Goal: Information Seeking & Learning: Check status

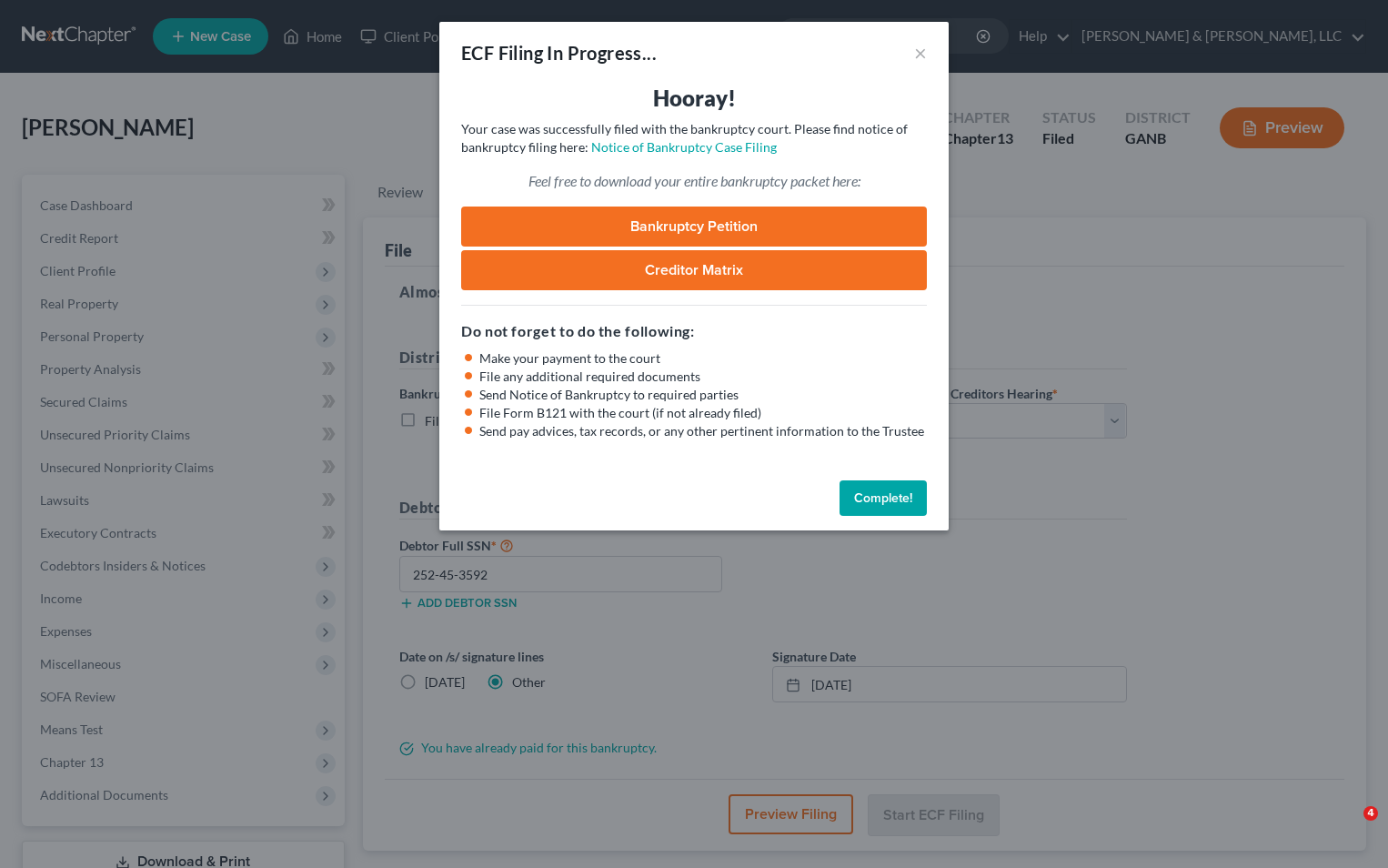
select select "3"
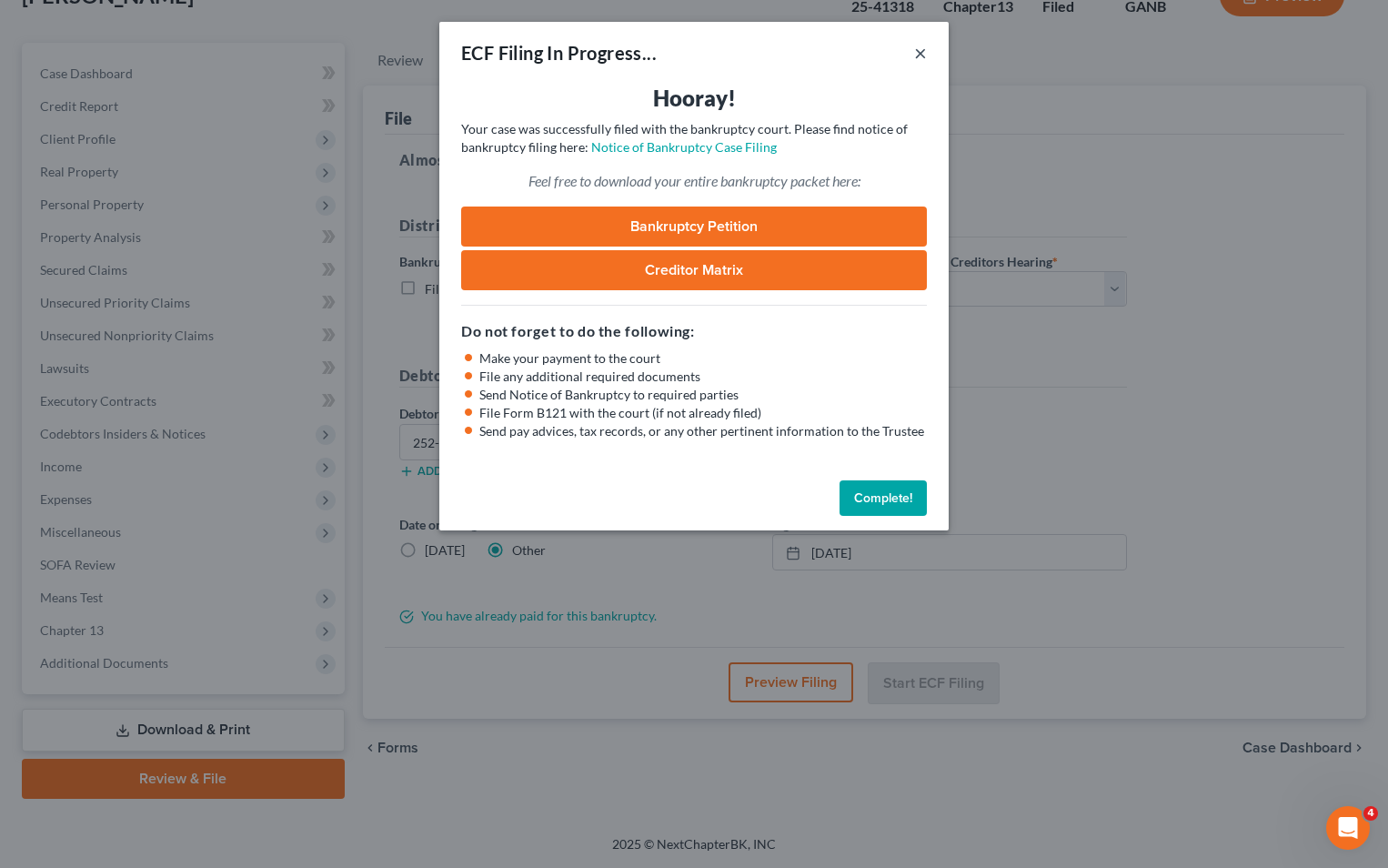
click at [923, 51] on button "×" at bounding box center [921, 53] width 13 height 22
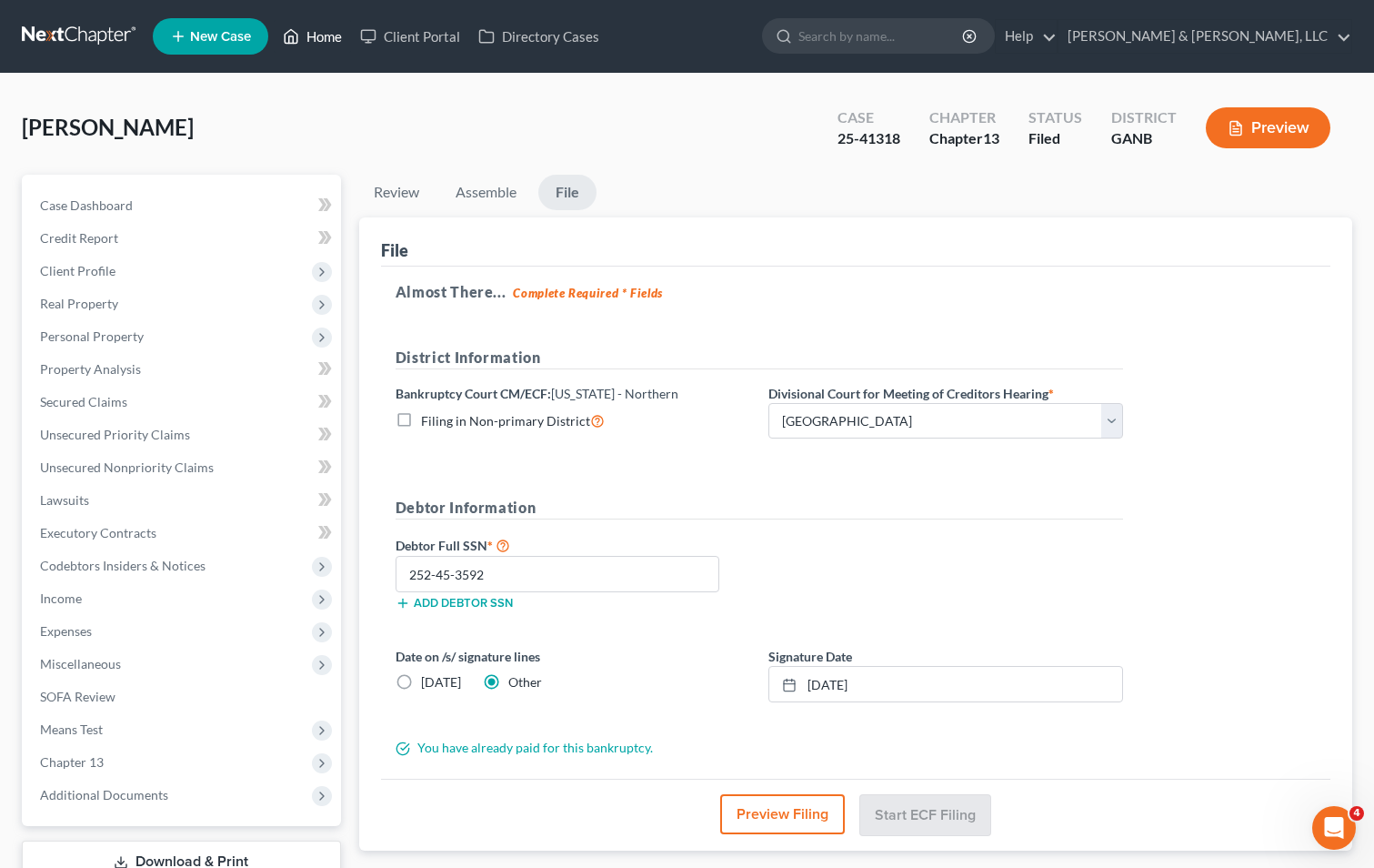
click at [327, 36] on link "Home" at bounding box center [313, 36] width 78 height 32
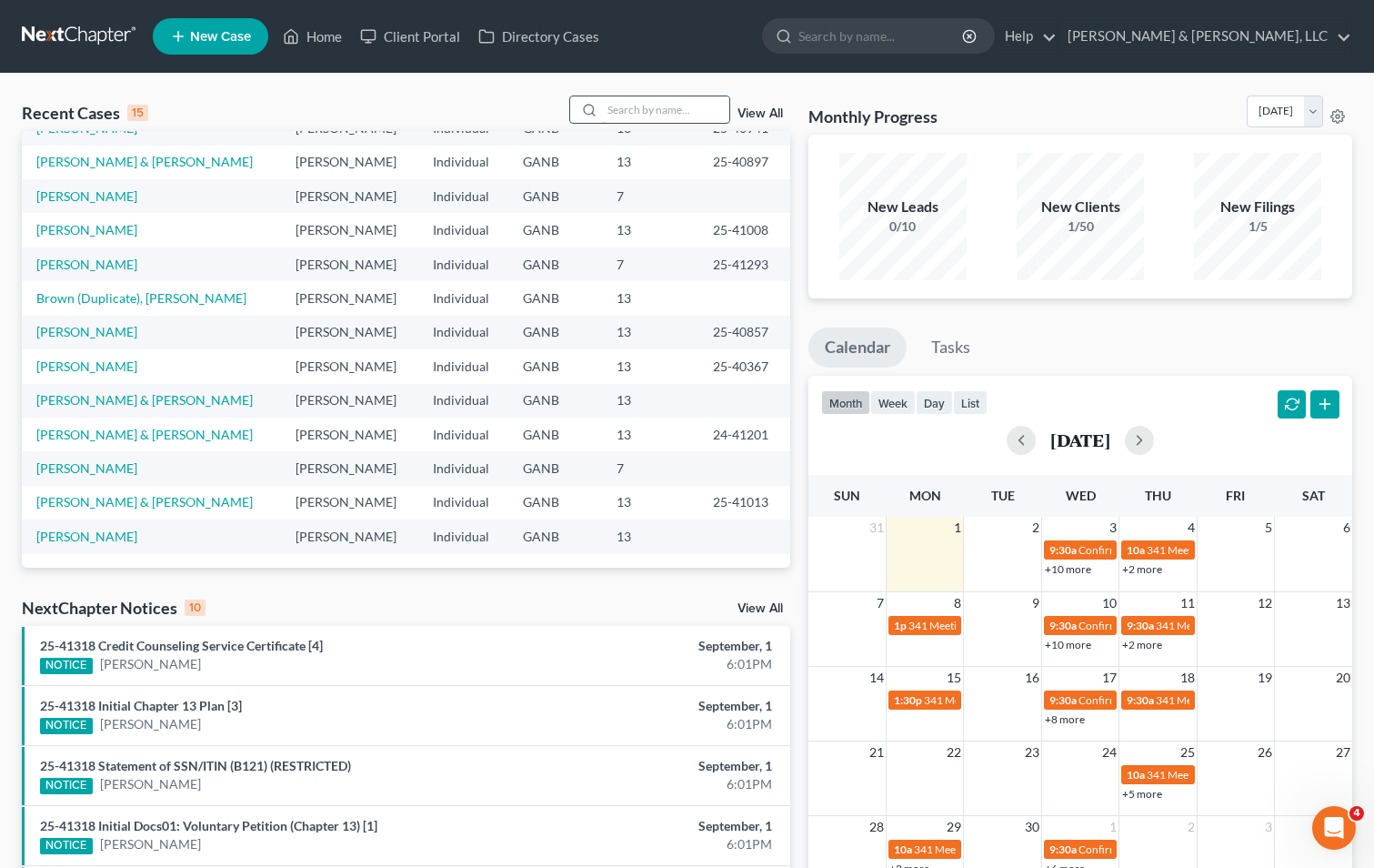
click at [631, 114] on input "search" at bounding box center [666, 109] width 128 height 27
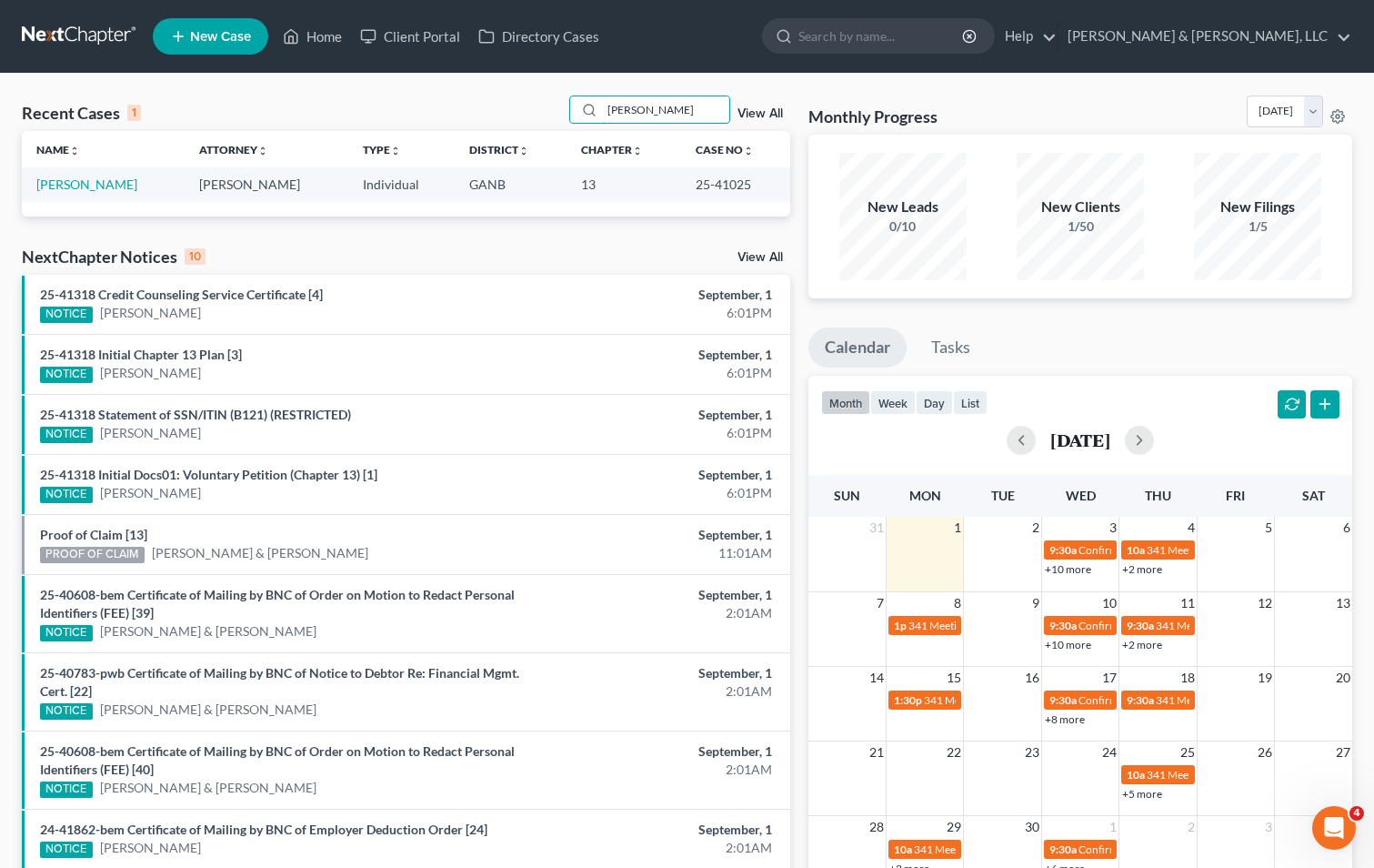
type input "[PERSON_NAME]"
click at [92, 182] on link "[PERSON_NAME]" at bounding box center [86, 184] width 101 height 16
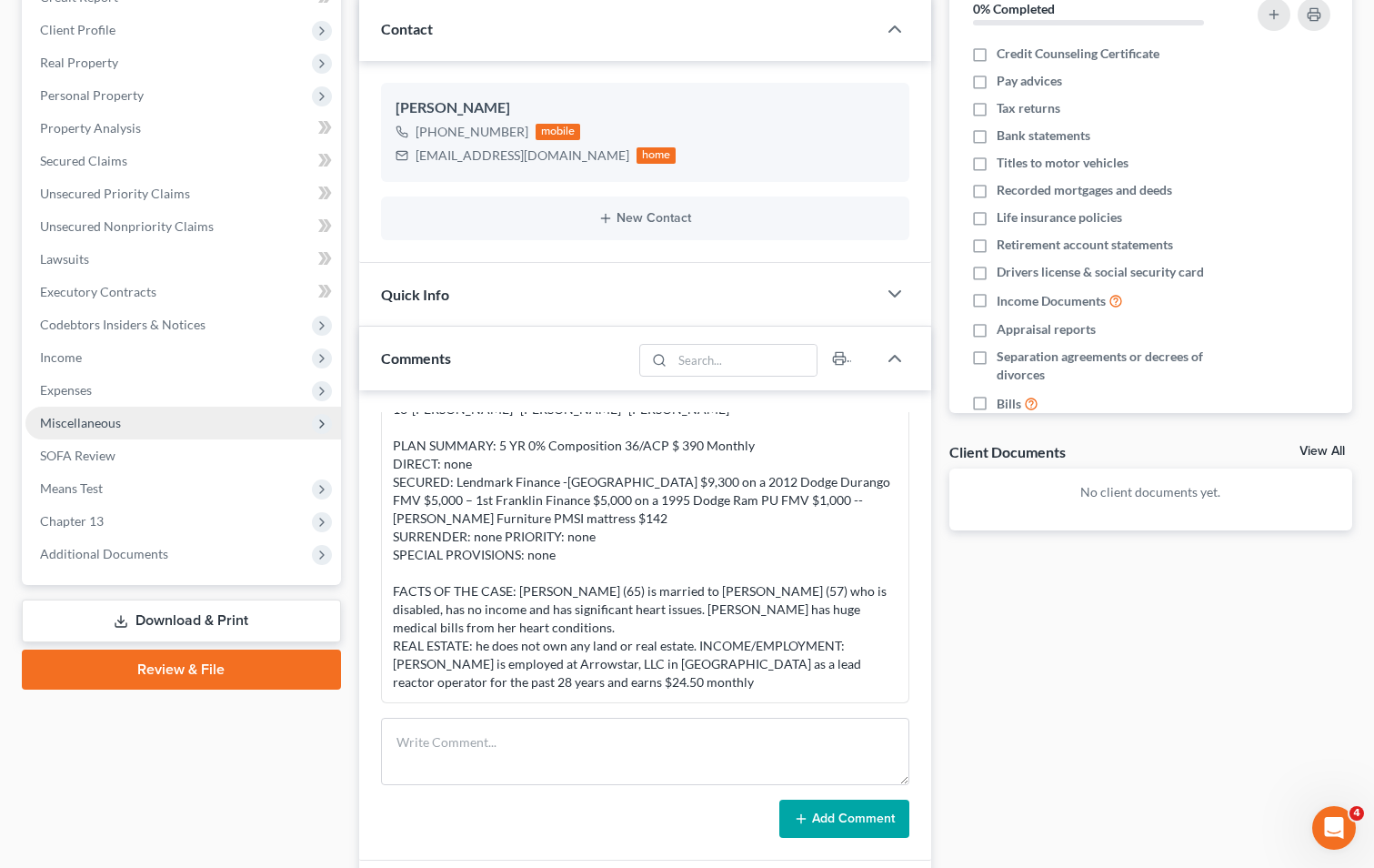
scroll to position [273, 0]
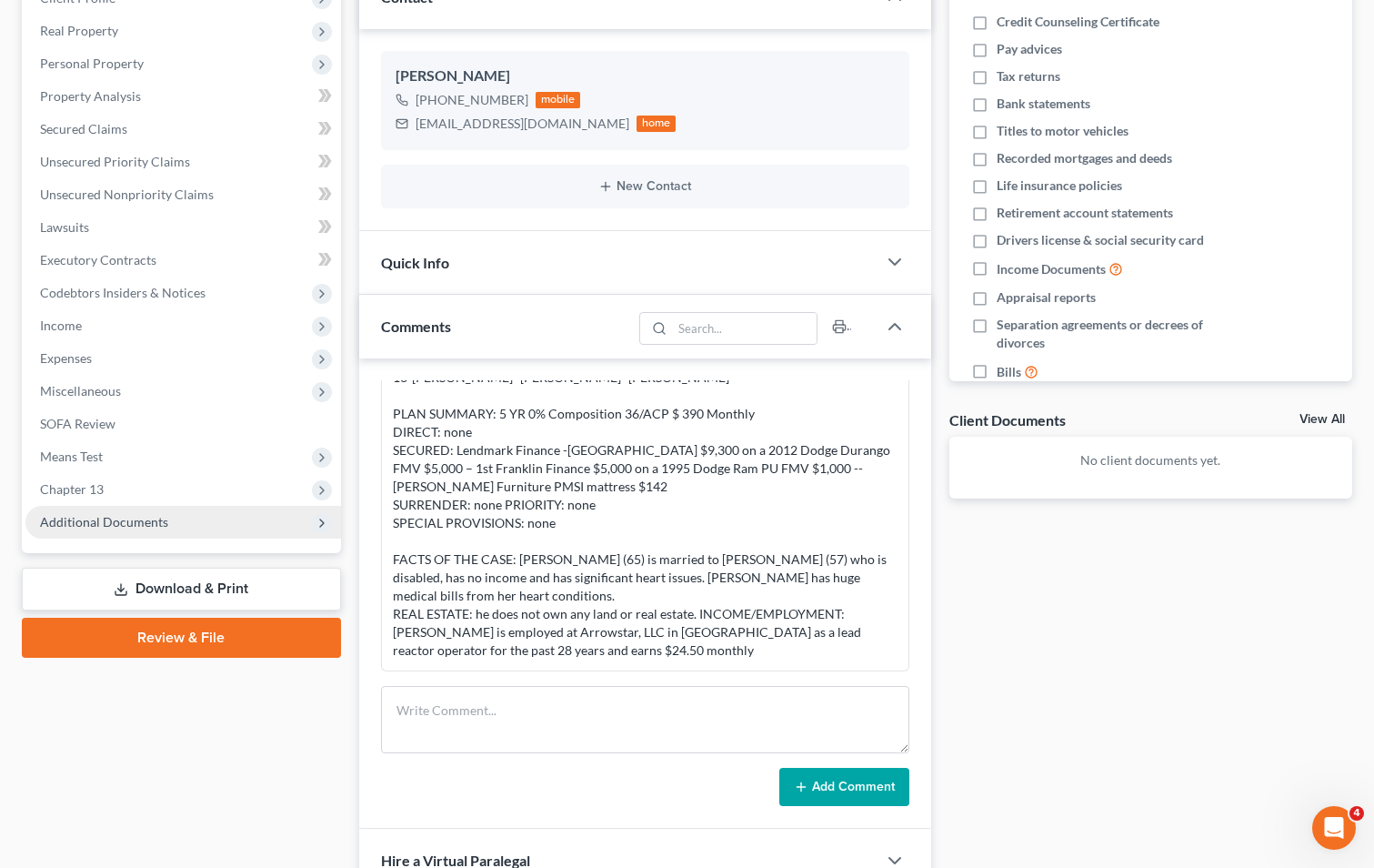
click at [121, 514] on span "Additional Documents" at bounding box center [104, 521] width 129 height 16
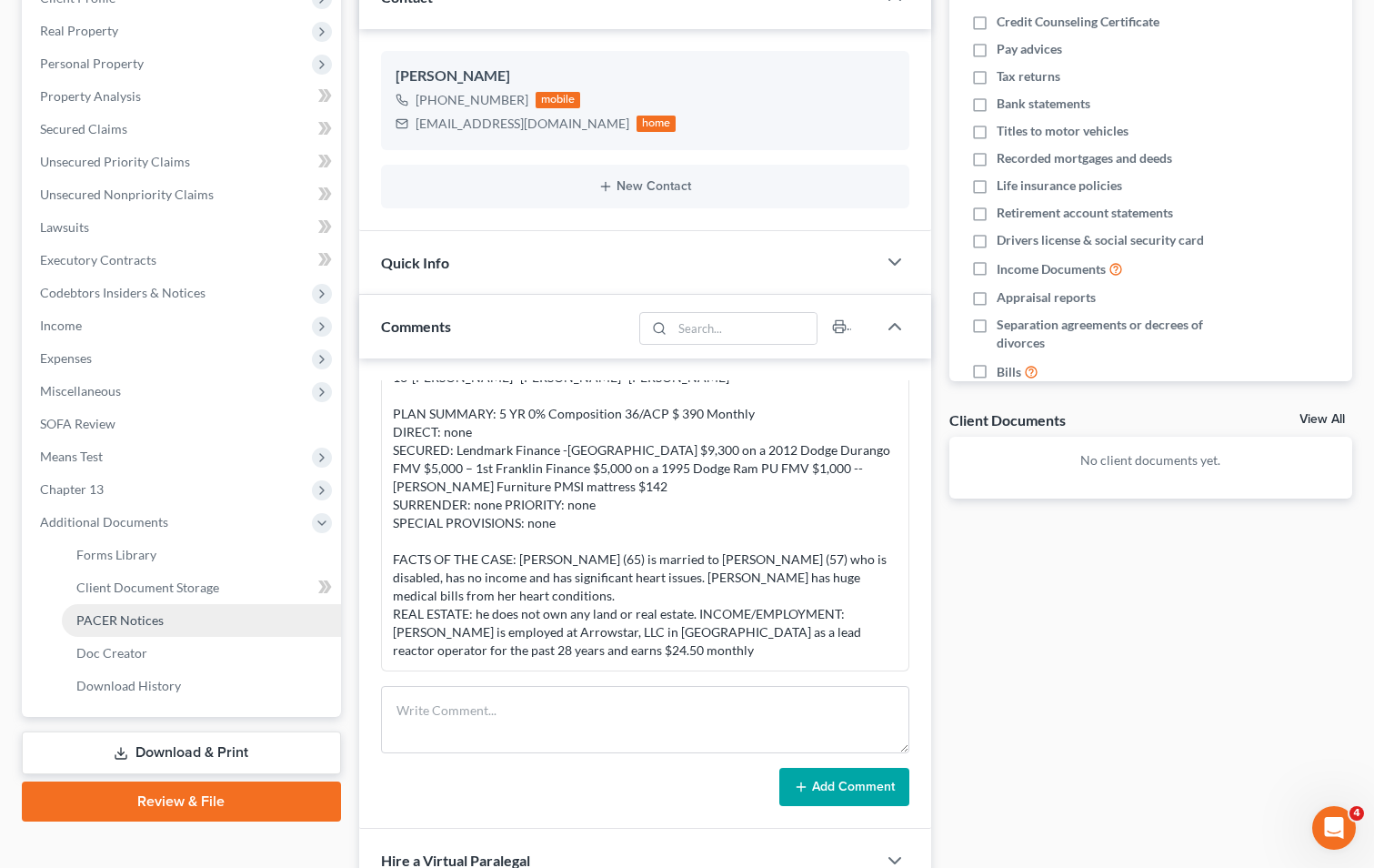
click at [140, 622] on span "PACER Notices" at bounding box center [120, 620] width 87 height 16
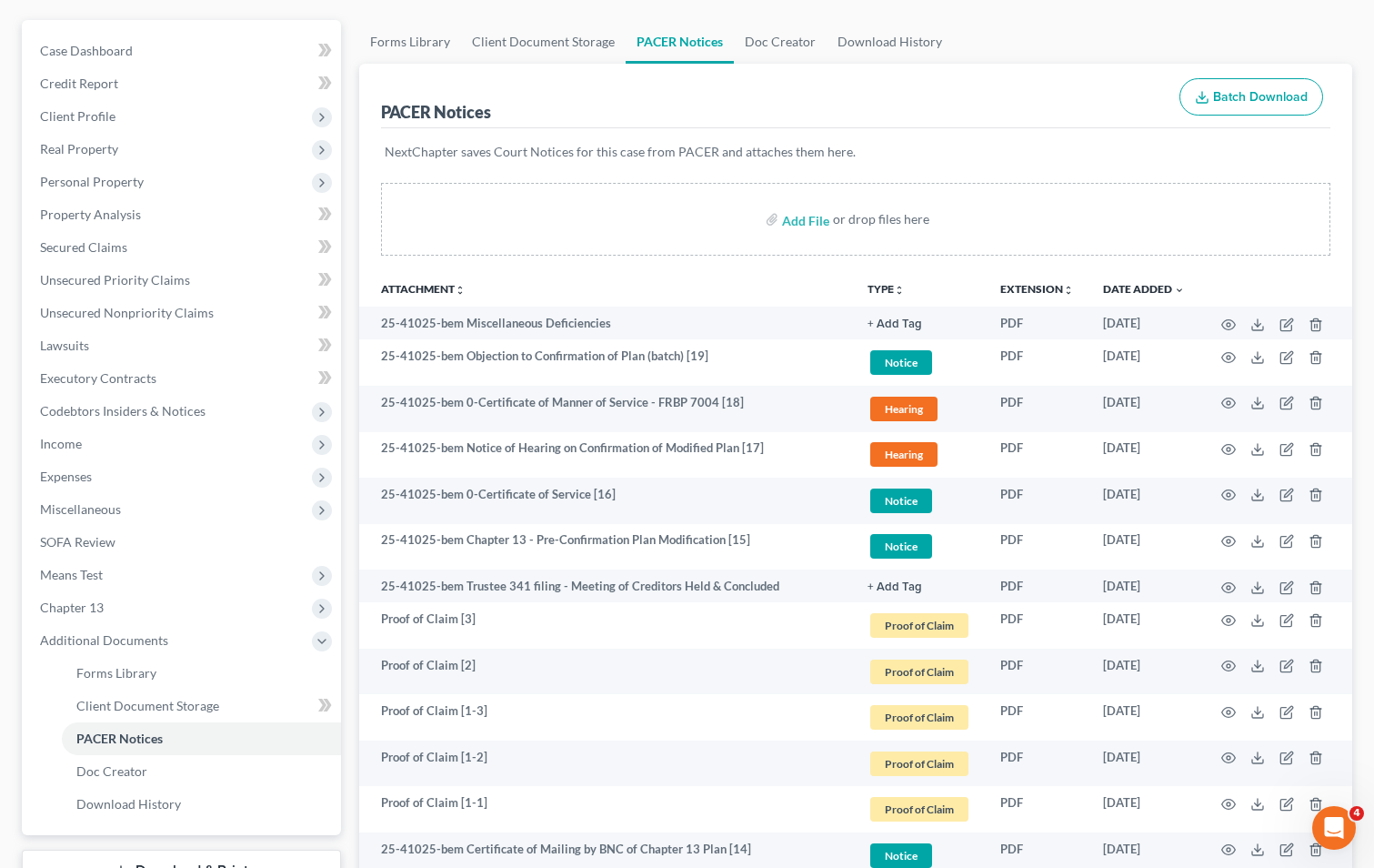
scroll to position [182, 0]
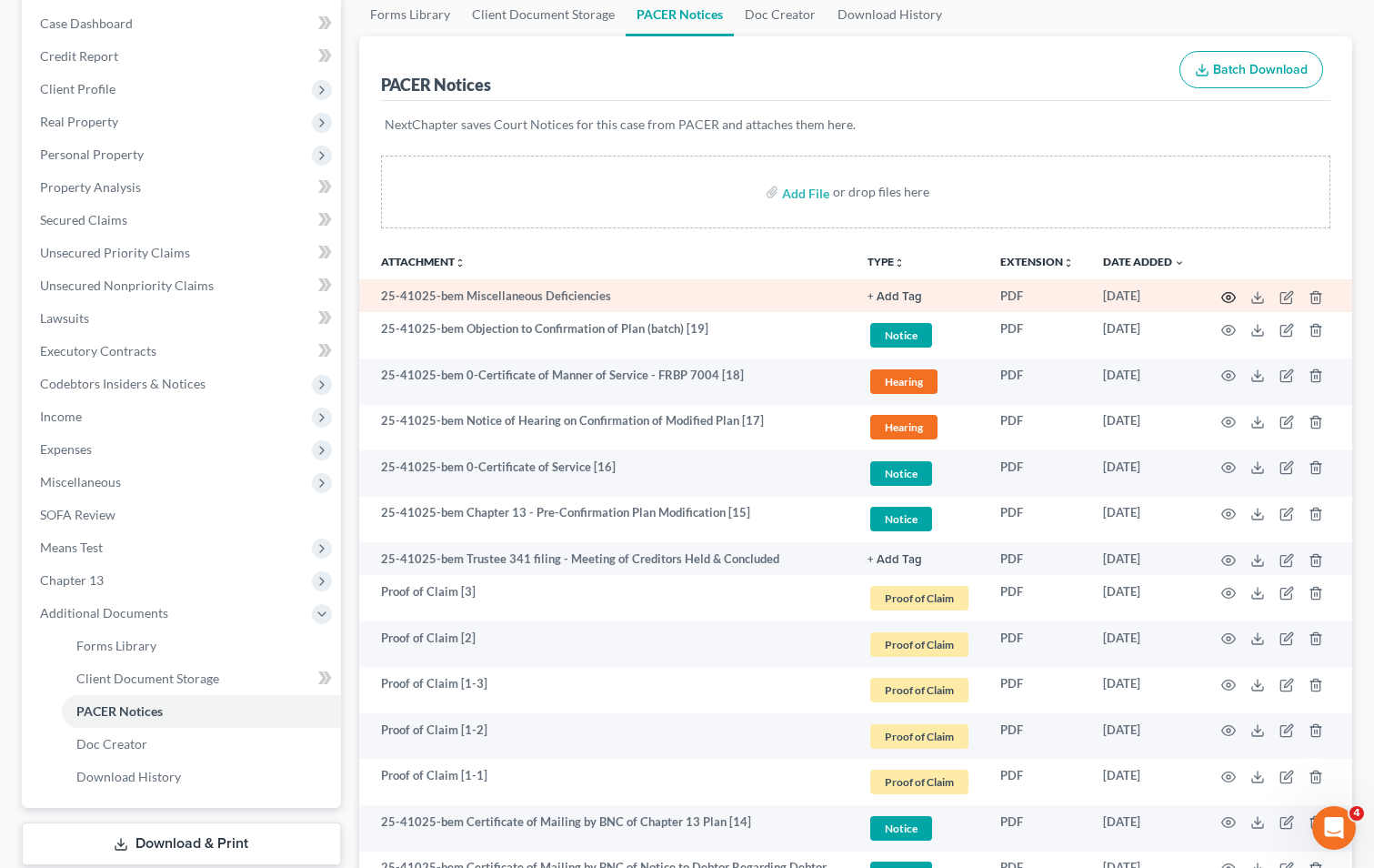
click at [1228, 299] on circle "button" at bounding box center [1229, 297] width 4 height 4
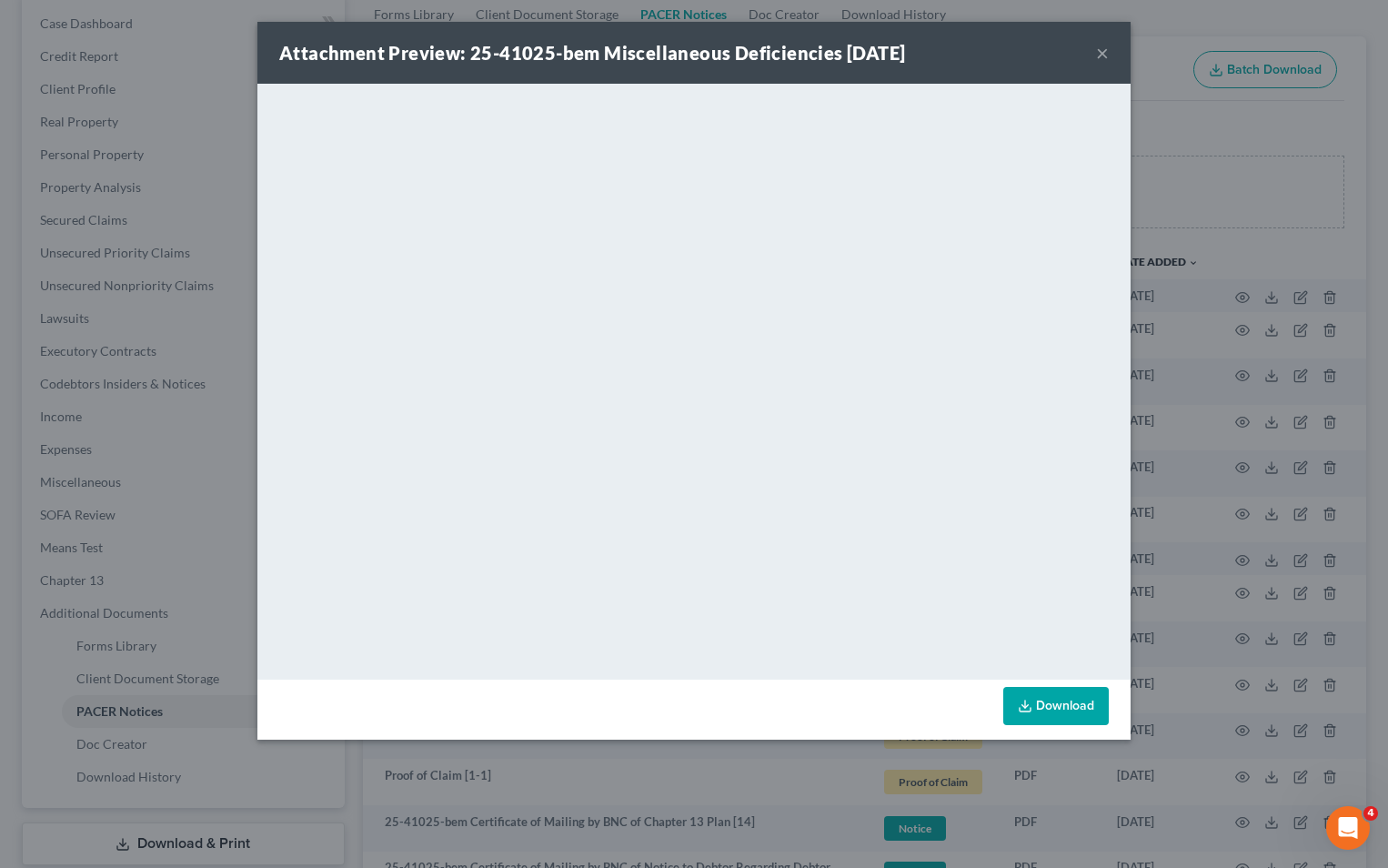
click at [1097, 49] on button "×" at bounding box center [1103, 53] width 13 height 22
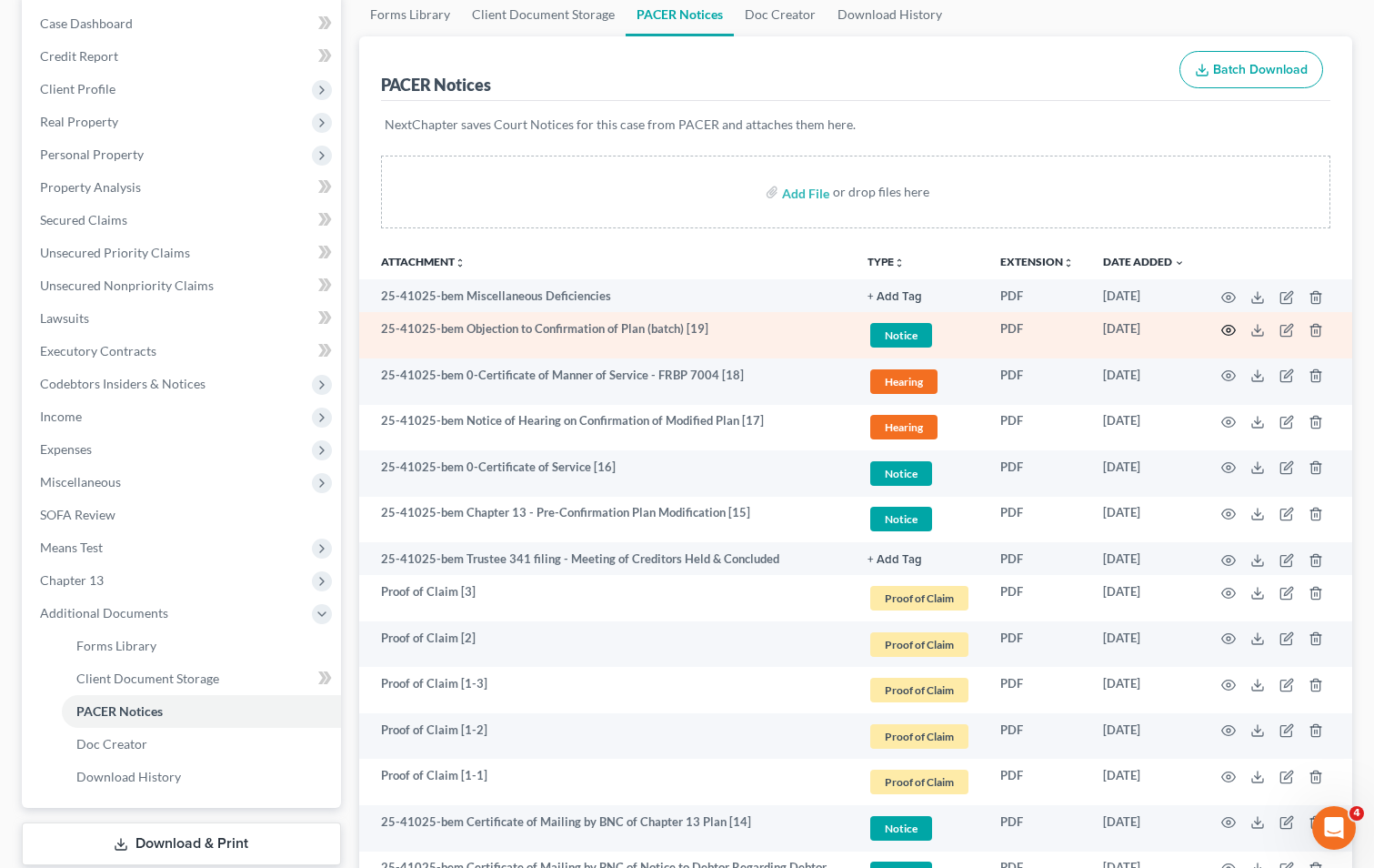
click at [1229, 326] on icon "button" at bounding box center [1229, 329] width 14 height 10
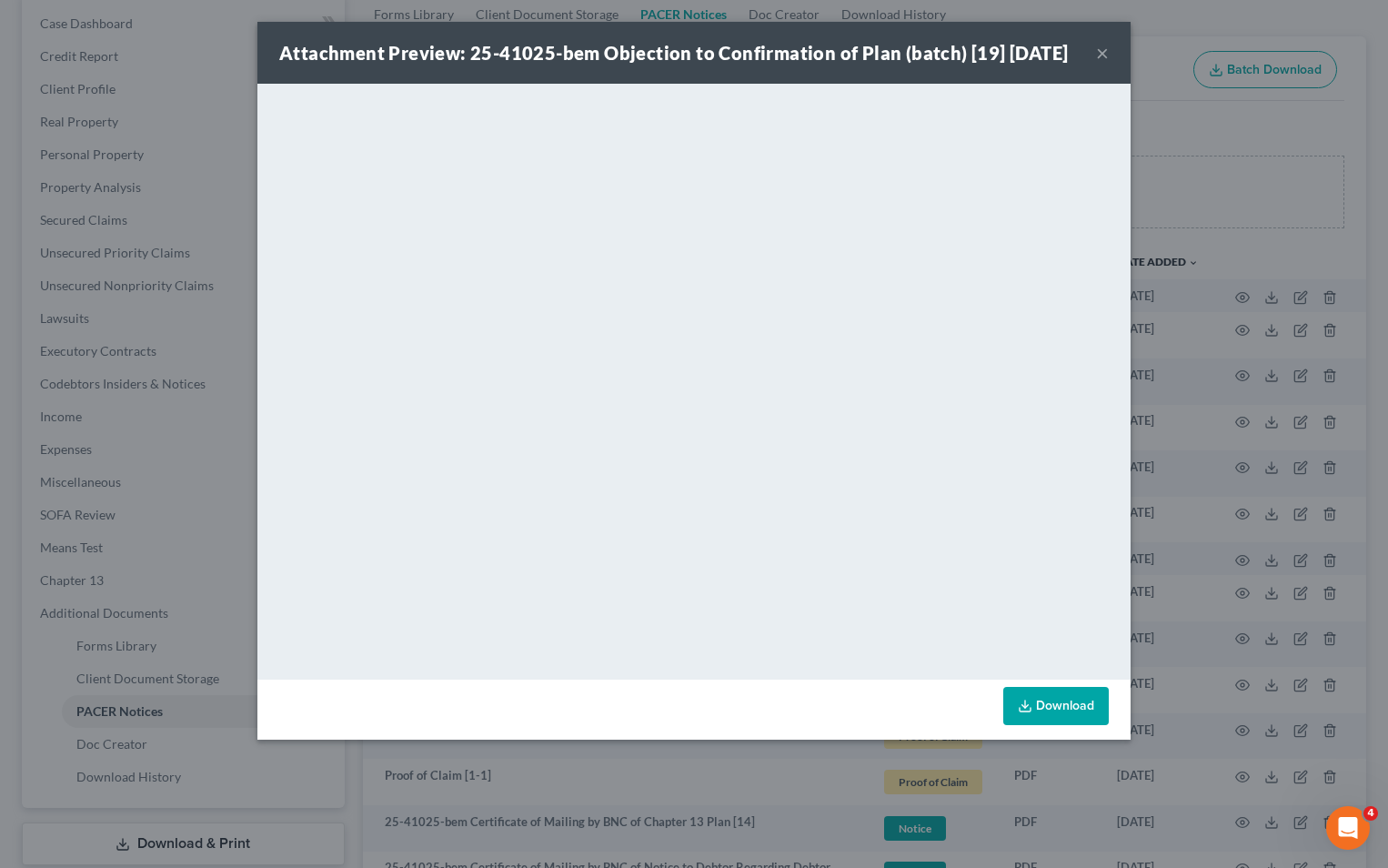
click at [1104, 56] on button "×" at bounding box center [1103, 53] width 13 height 22
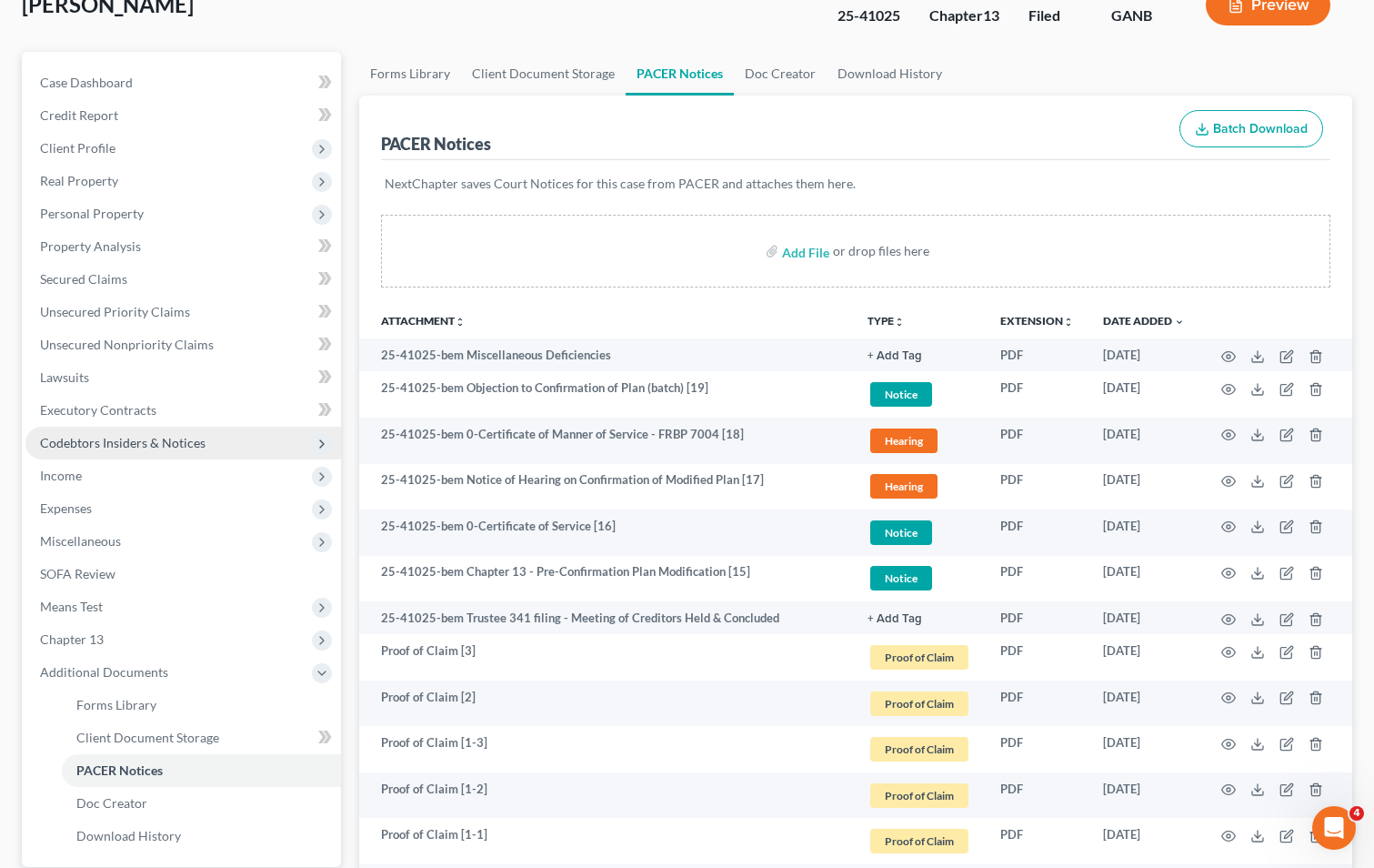
scroll to position [91, 0]
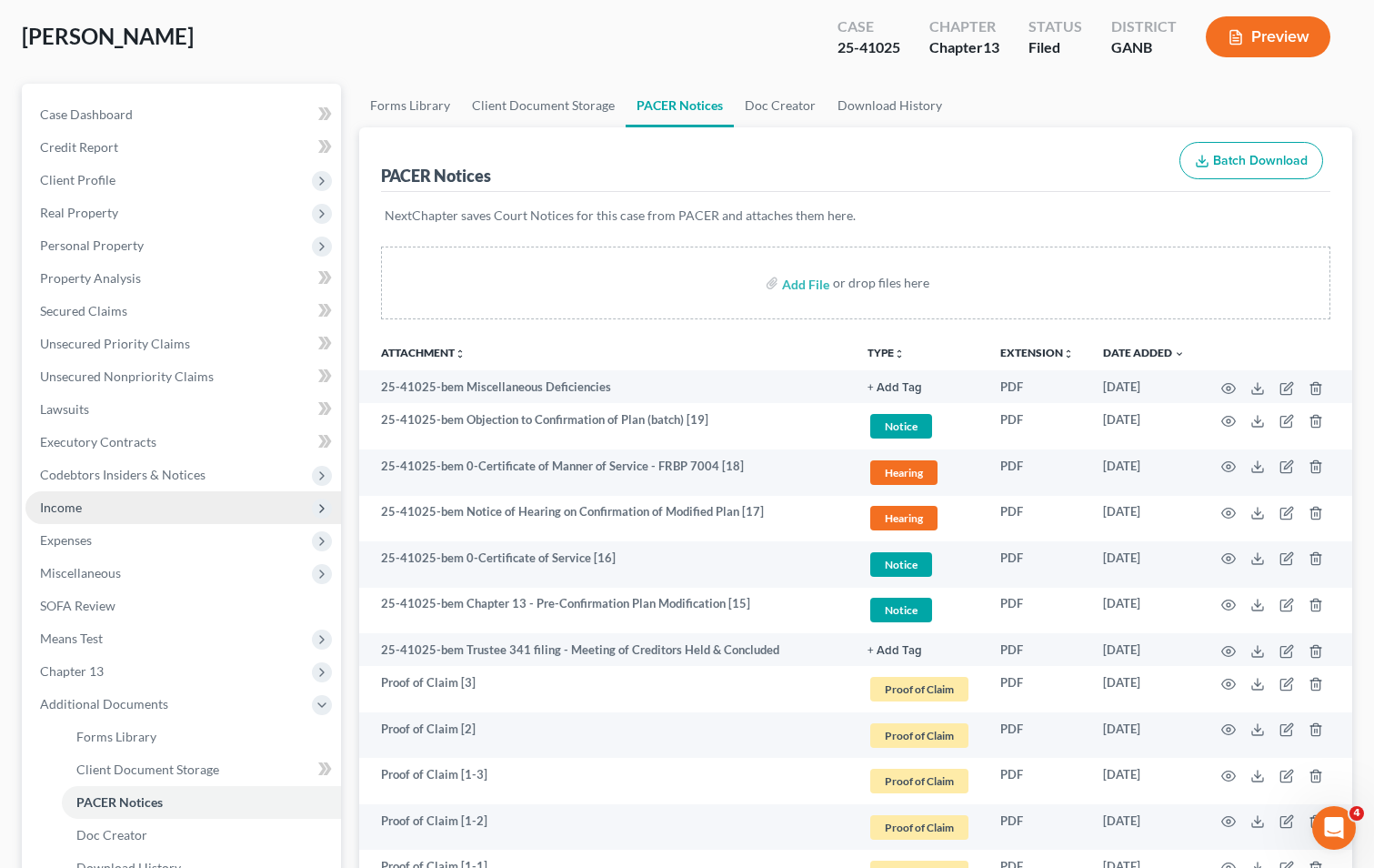
click at [78, 503] on span "Income" at bounding box center [60, 507] width 42 height 16
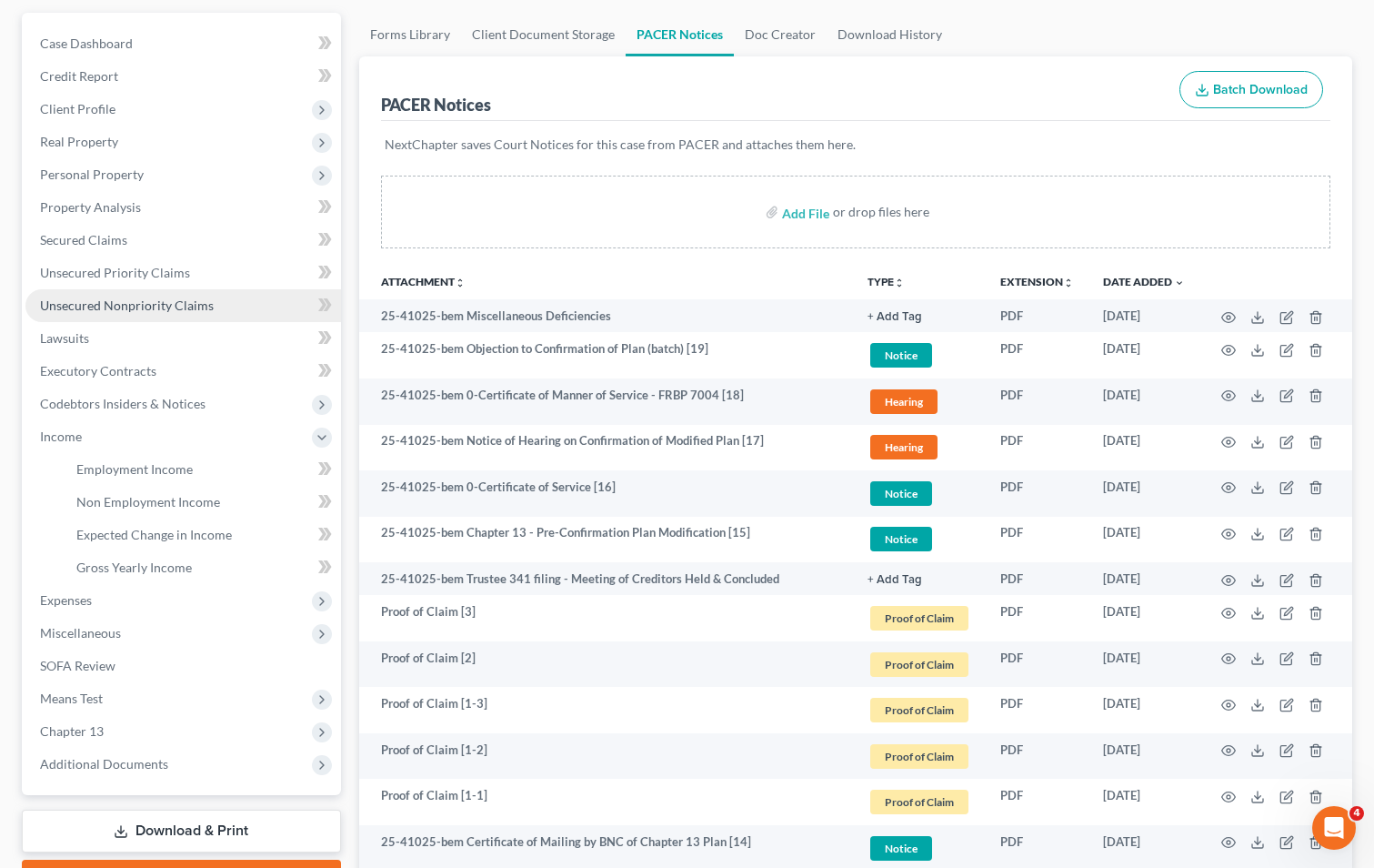
scroll to position [364, 0]
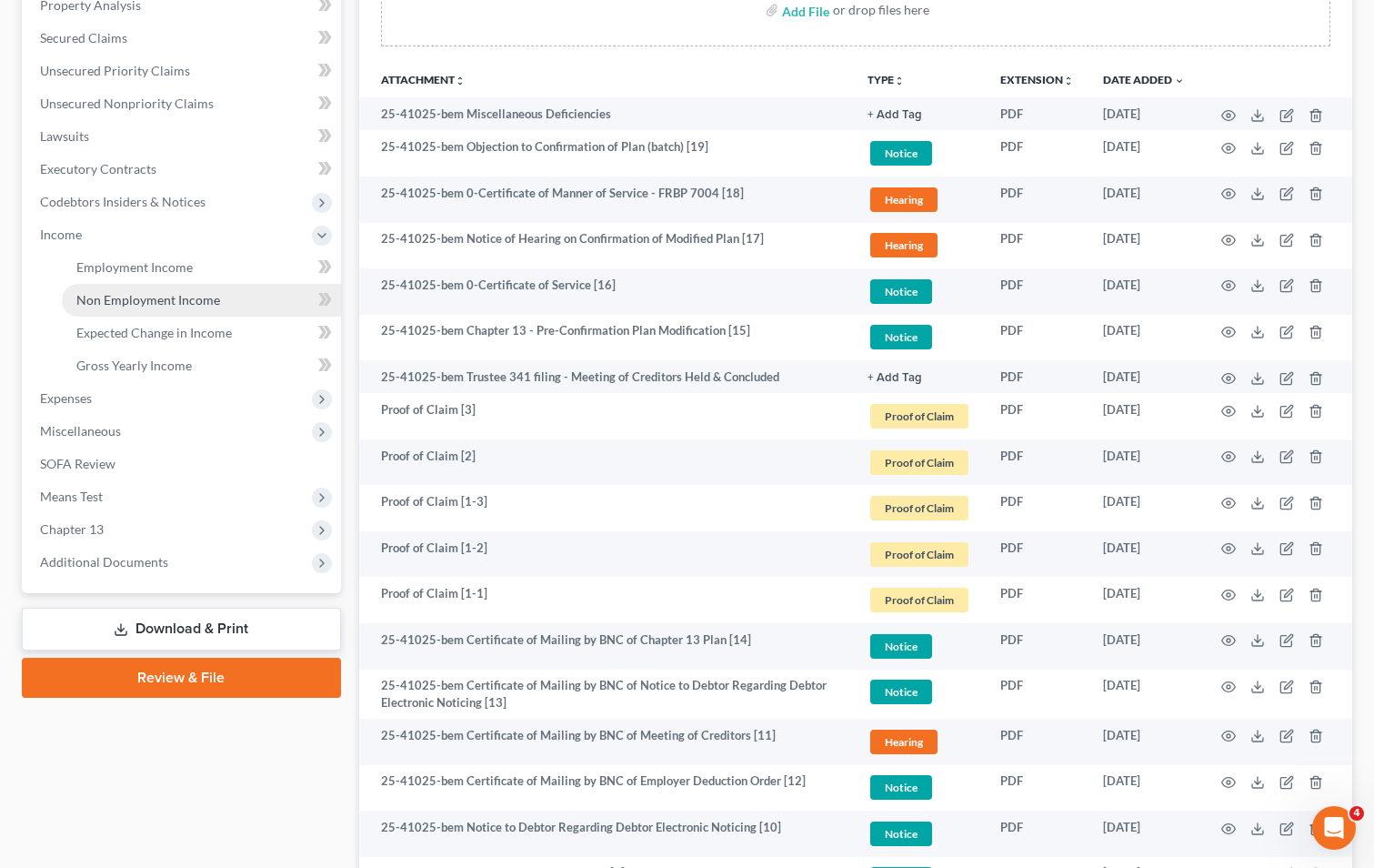
click at [125, 303] on span "Non Employment Income" at bounding box center [148, 300] width 143 height 16
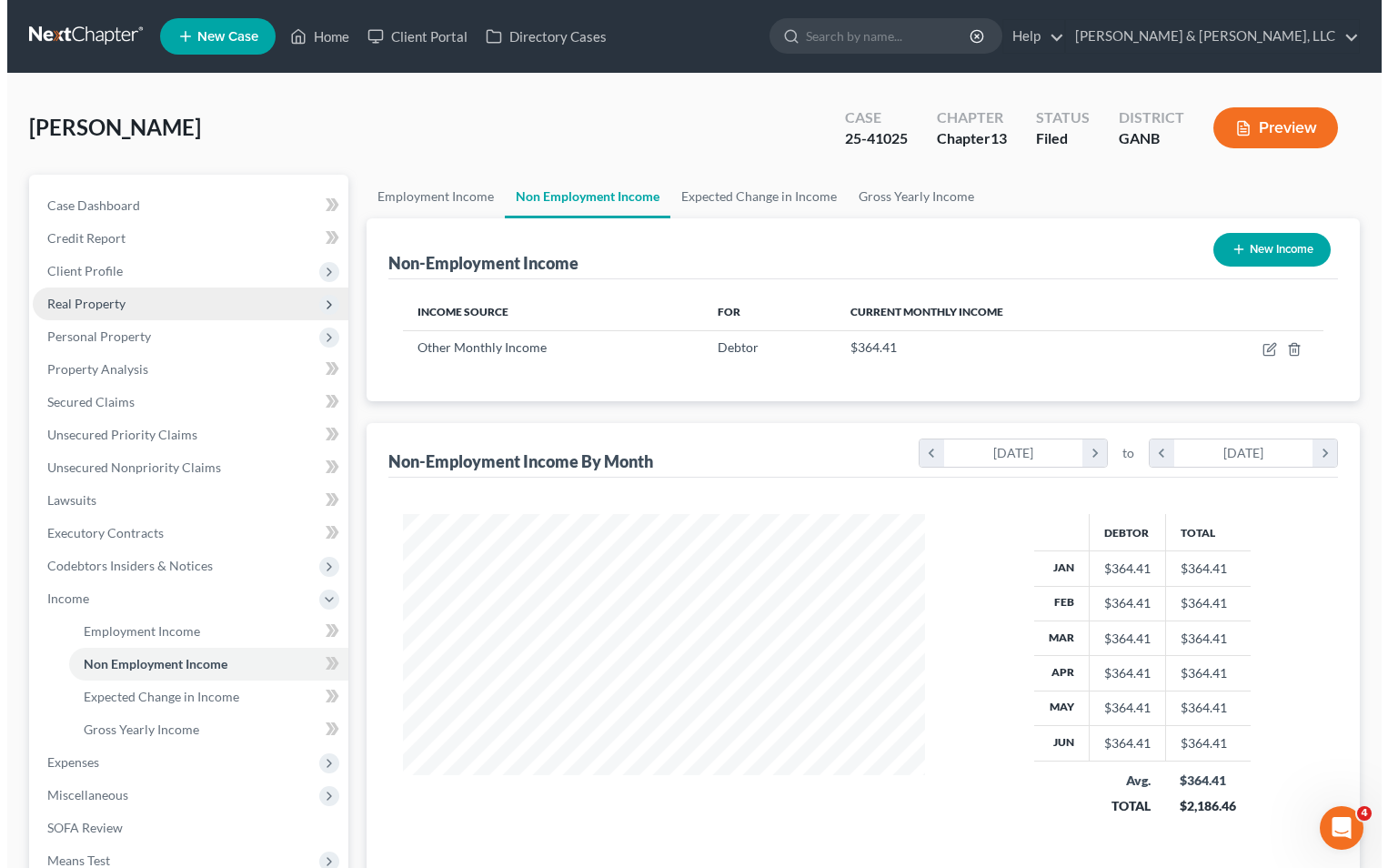
scroll to position [327, 559]
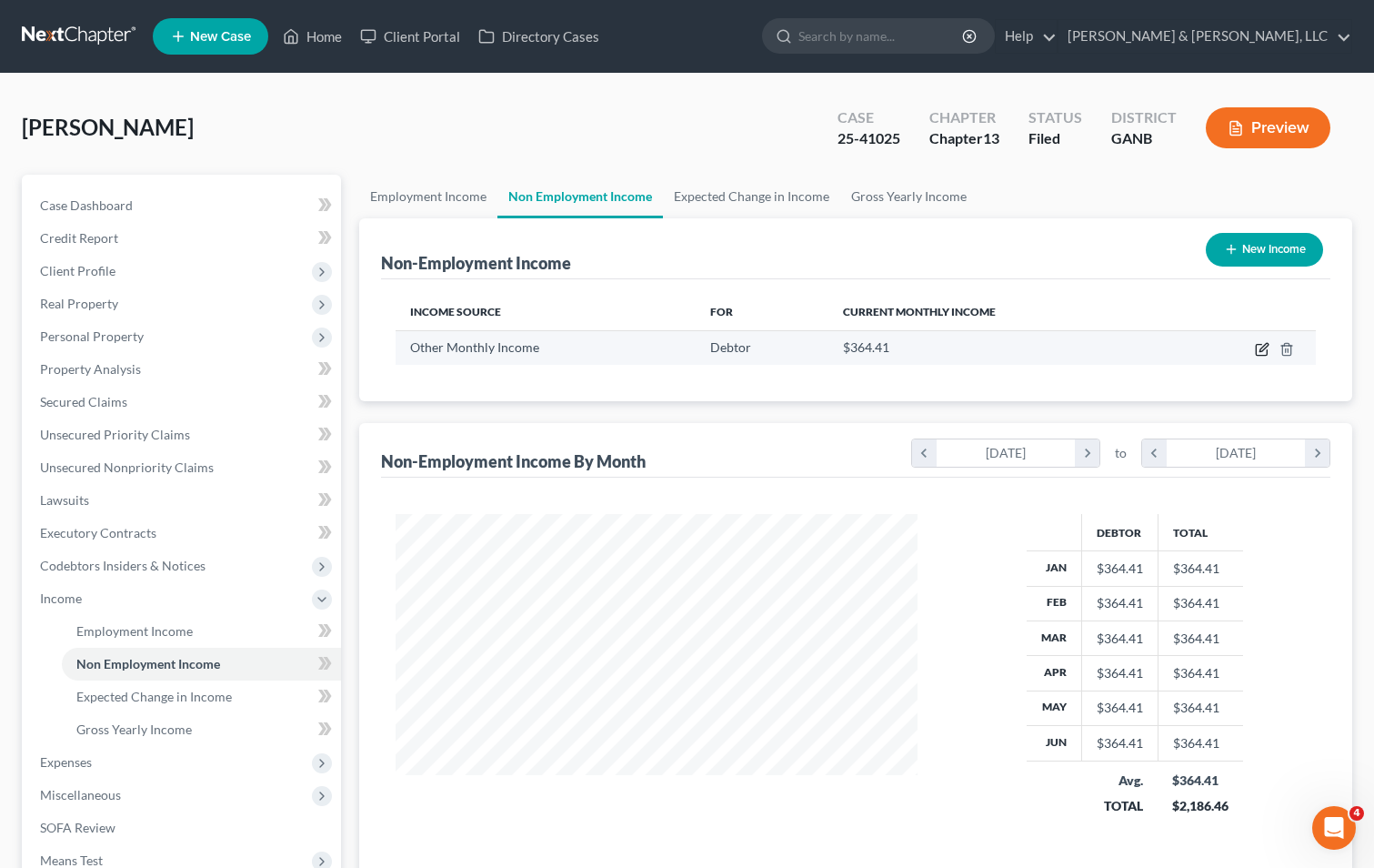
click at [1259, 348] on icon "button" at bounding box center [1263, 350] width 15 height 15
select select "13"
select select "0"
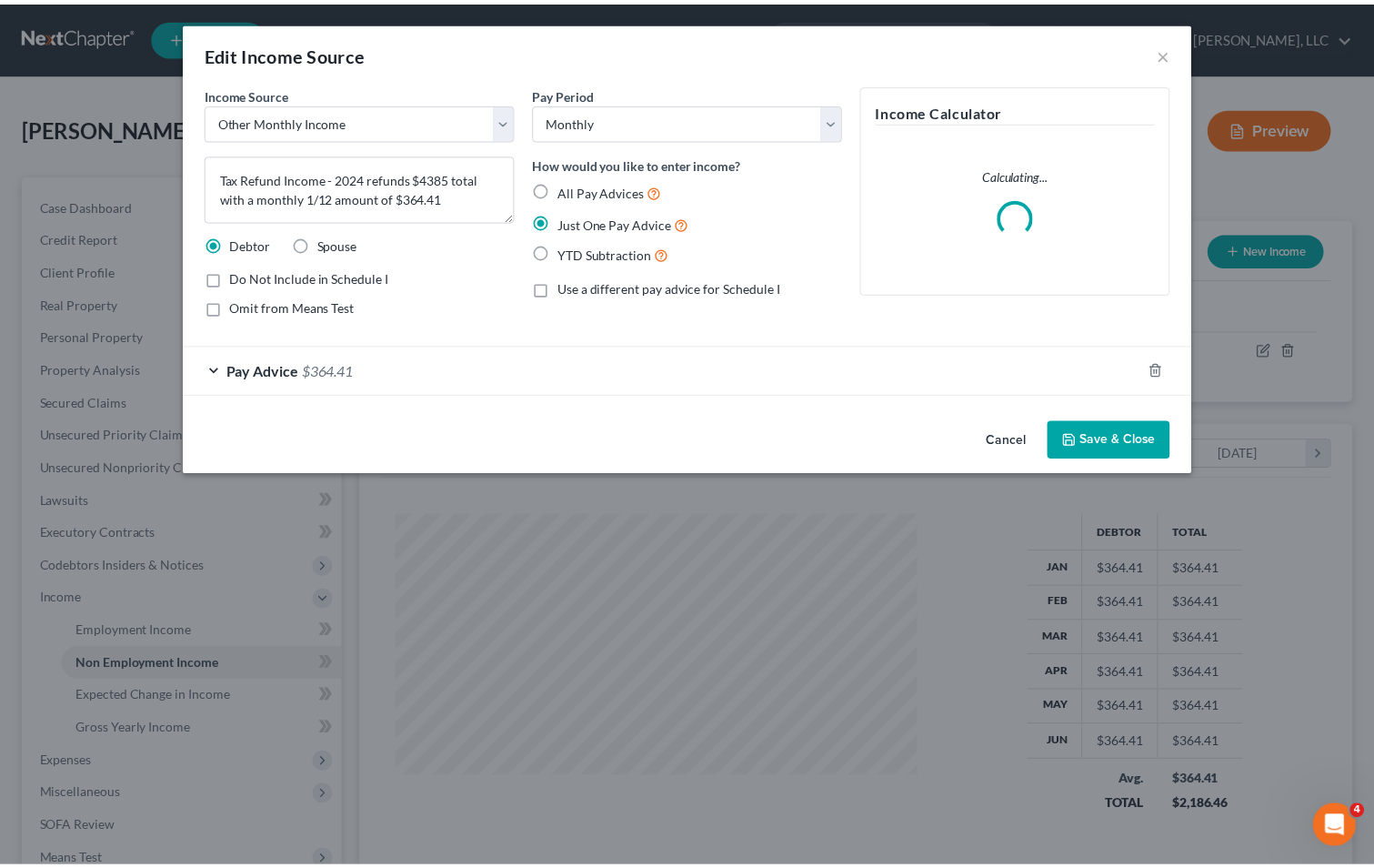
scroll to position [327, 564]
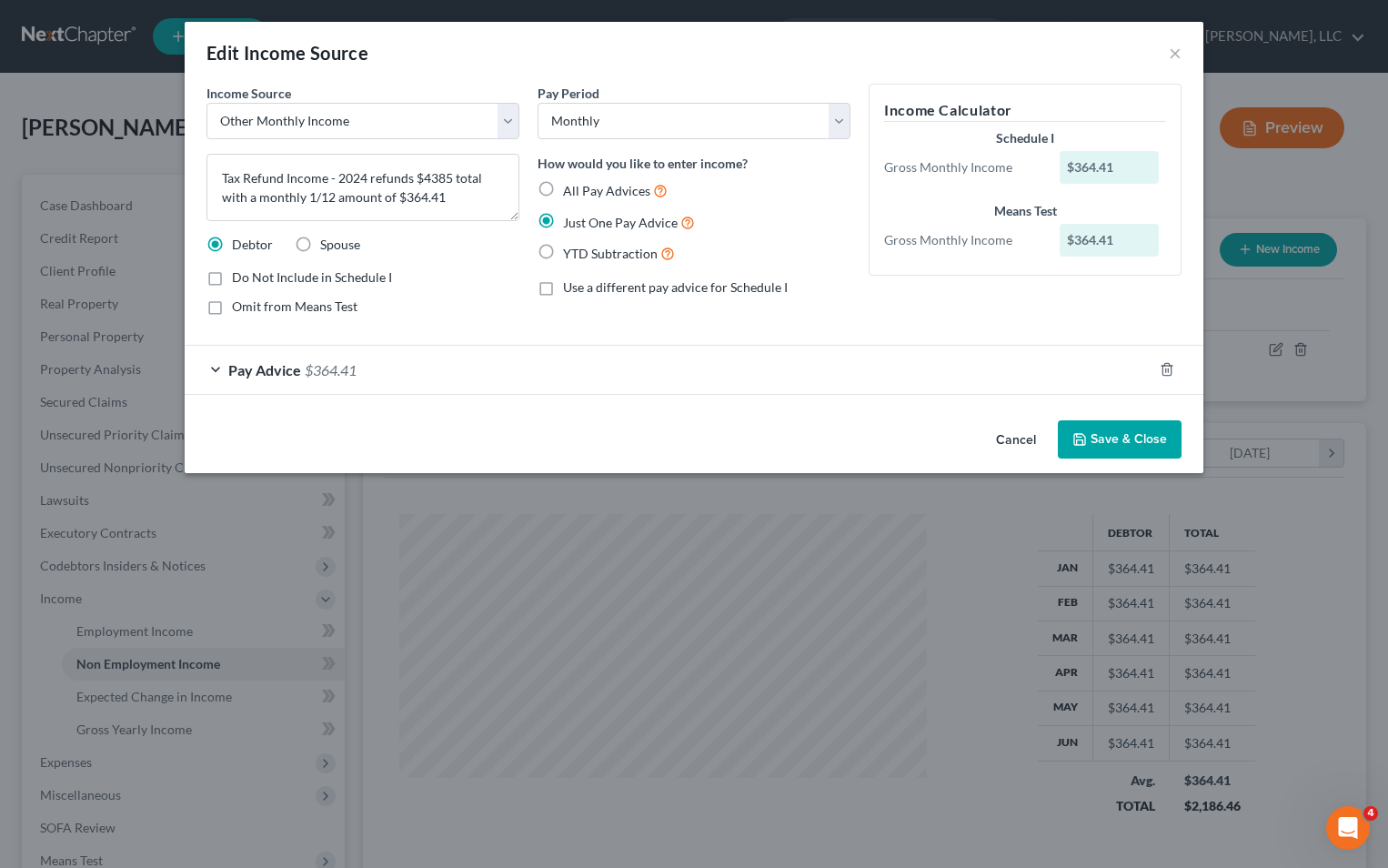
click at [1120, 434] on button "Save & Close" at bounding box center [1120, 439] width 124 height 38
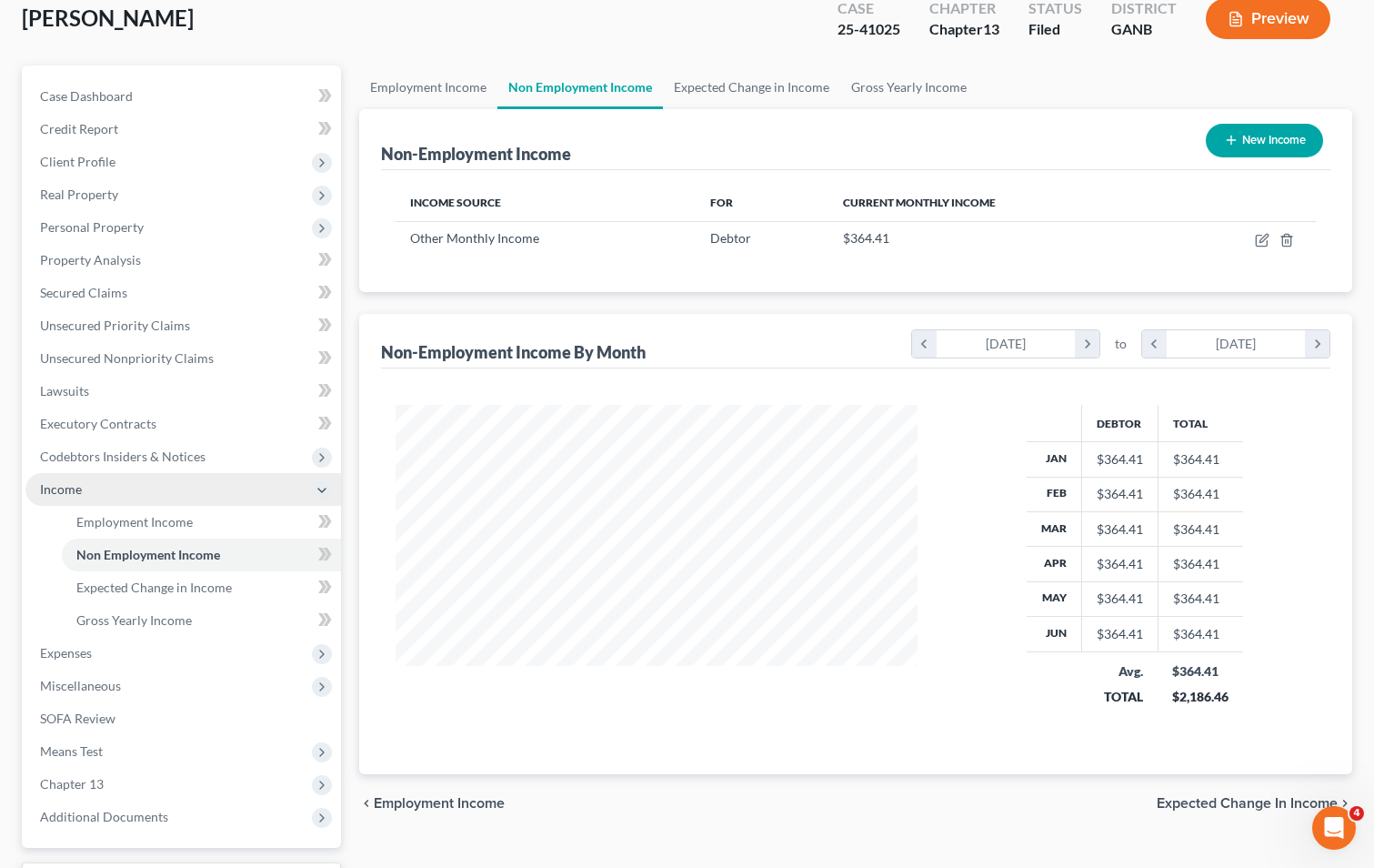
scroll to position [263, 0]
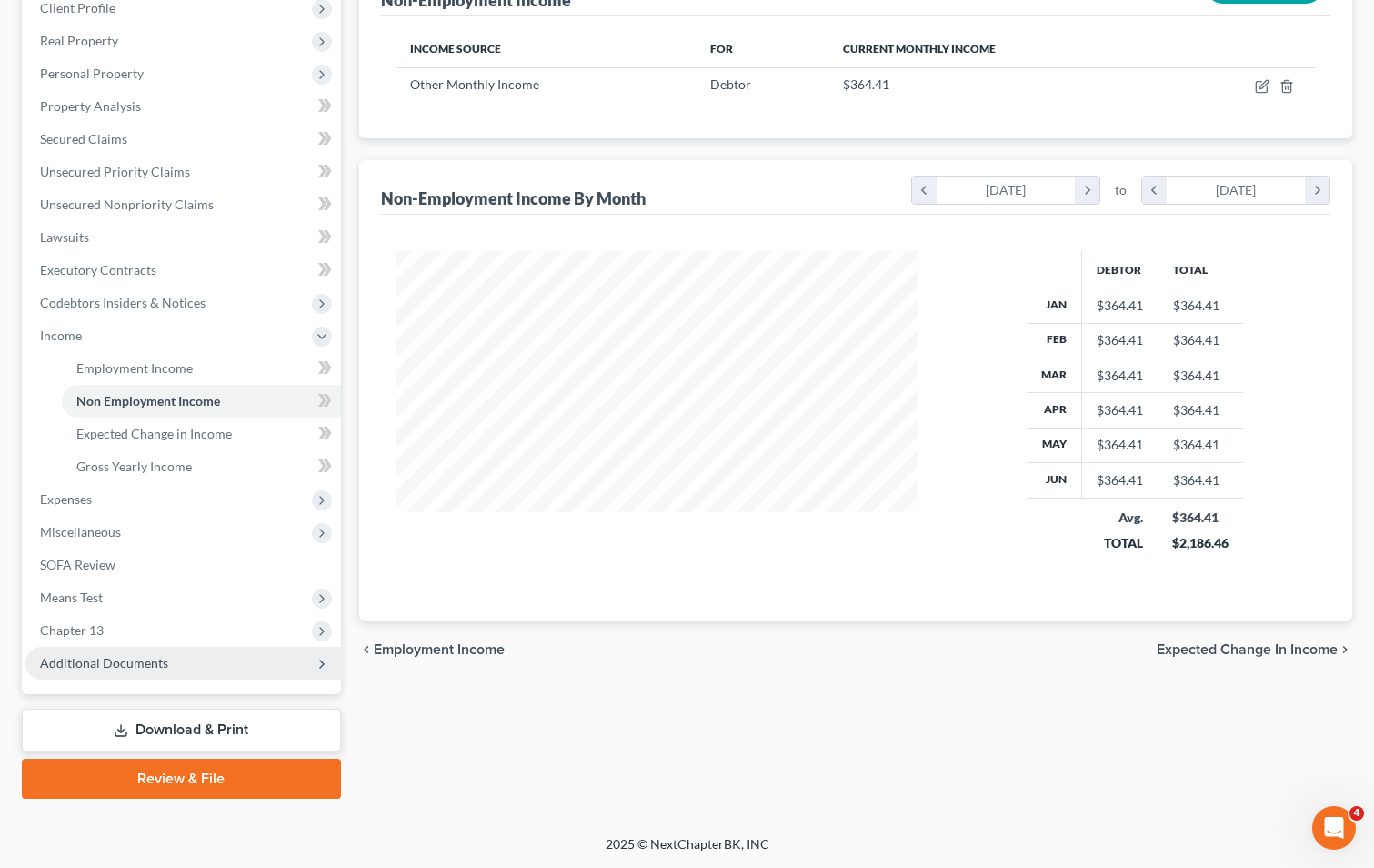
click at [139, 661] on span "Additional Documents" at bounding box center [104, 663] width 129 height 16
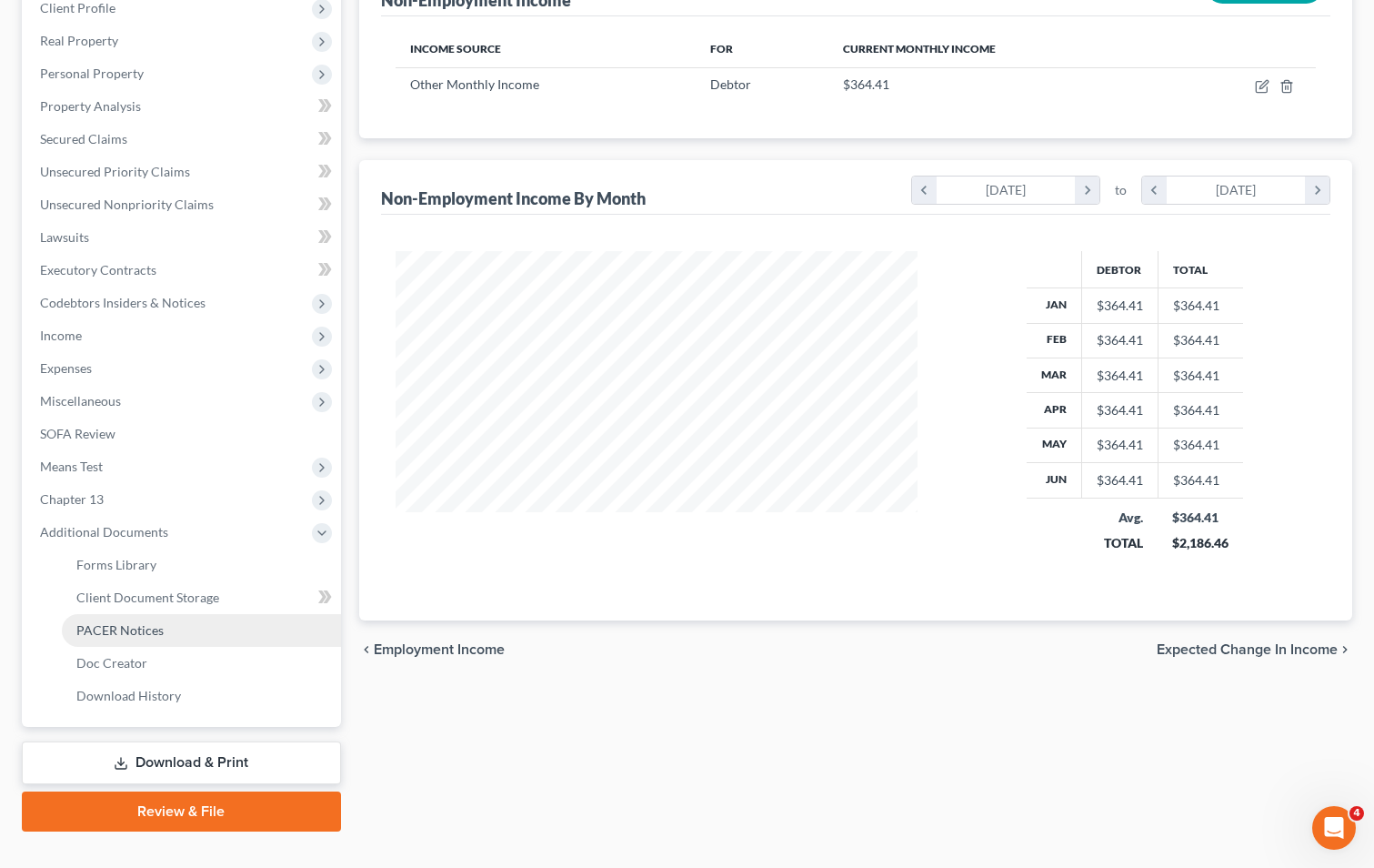
click at [155, 628] on span "PACER Notices" at bounding box center [120, 629] width 87 height 16
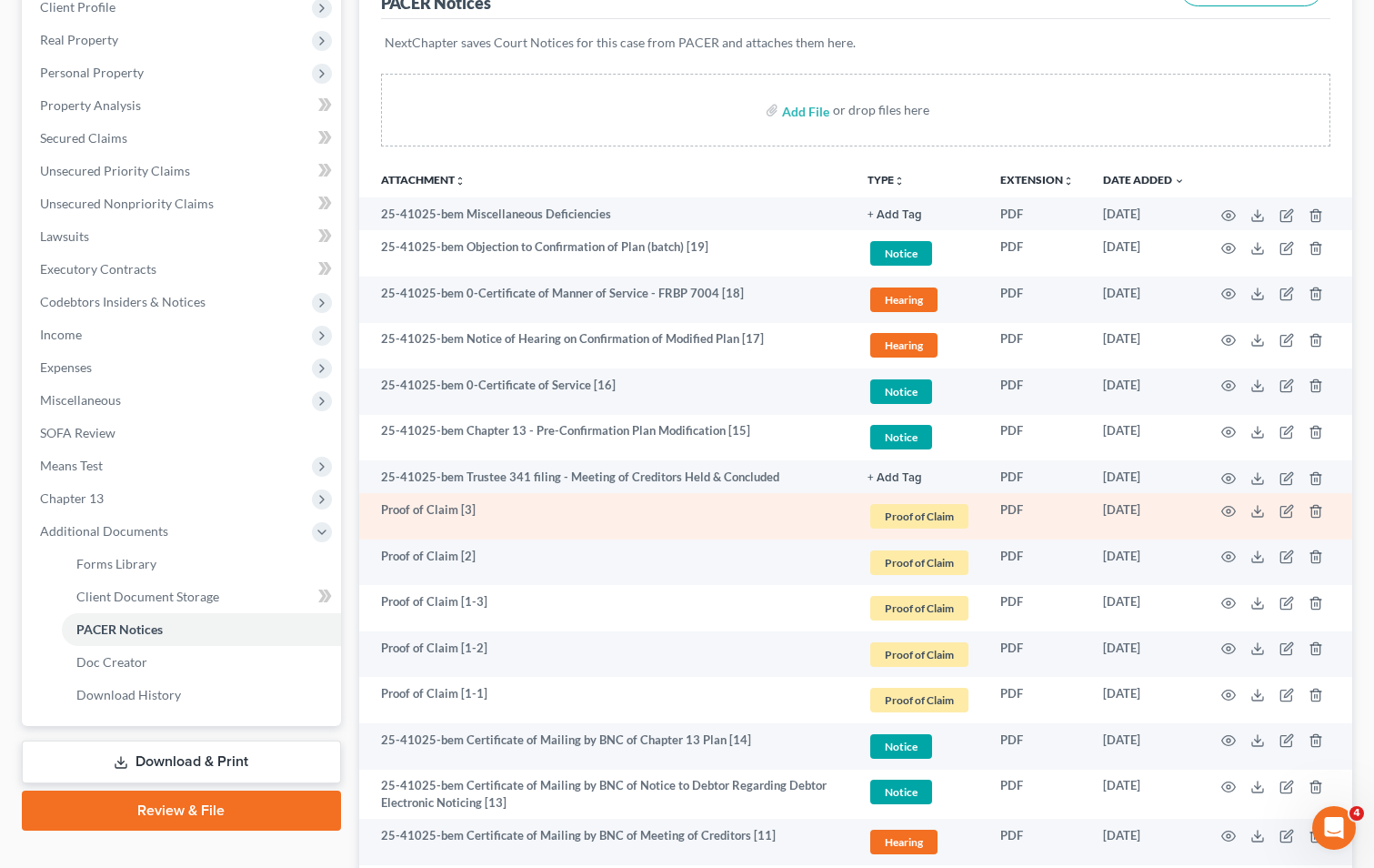
scroll to position [273, 0]
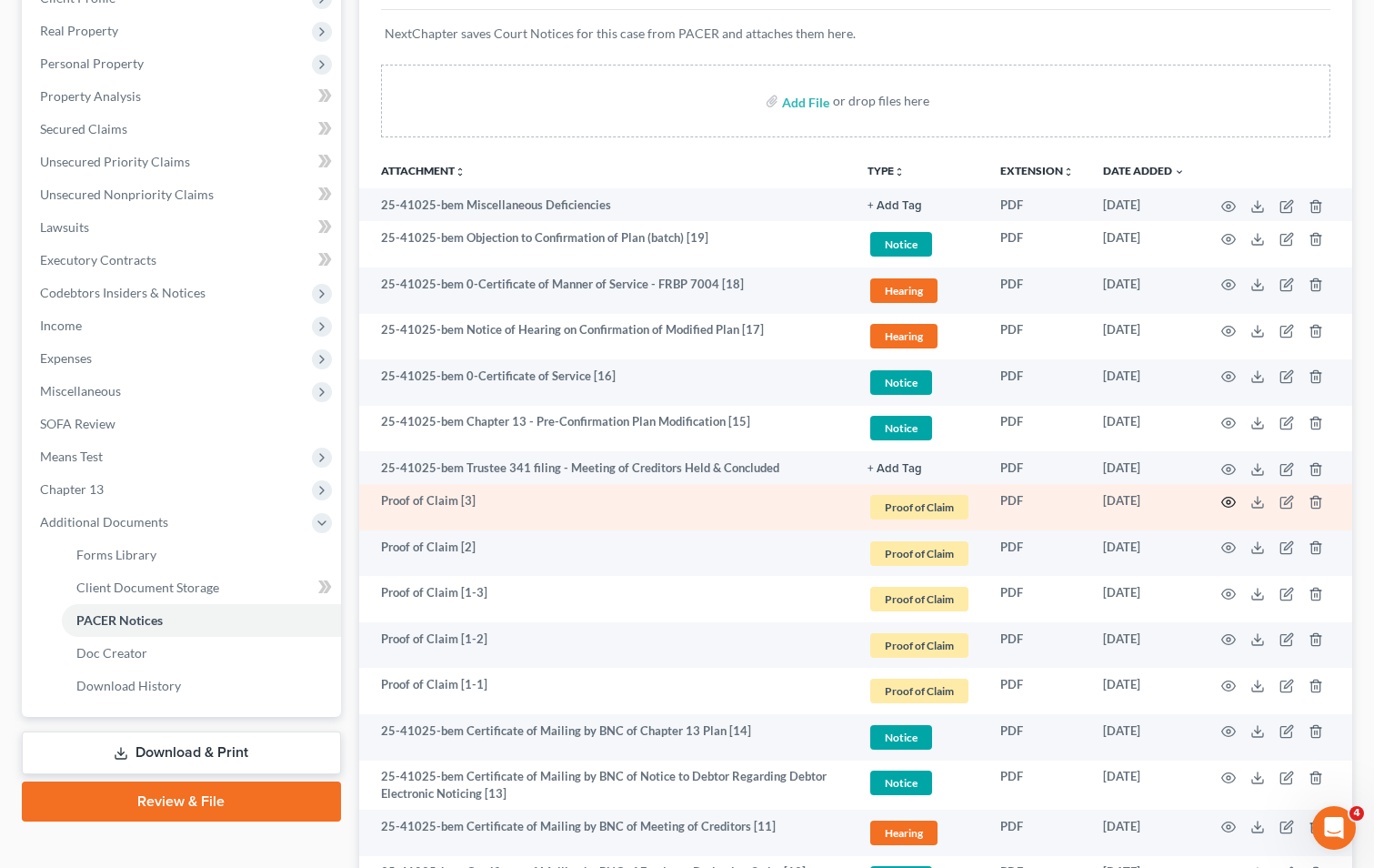
click at [1230, 501] on circle "button" at bounding box center [1229, 502] width 4 height 4
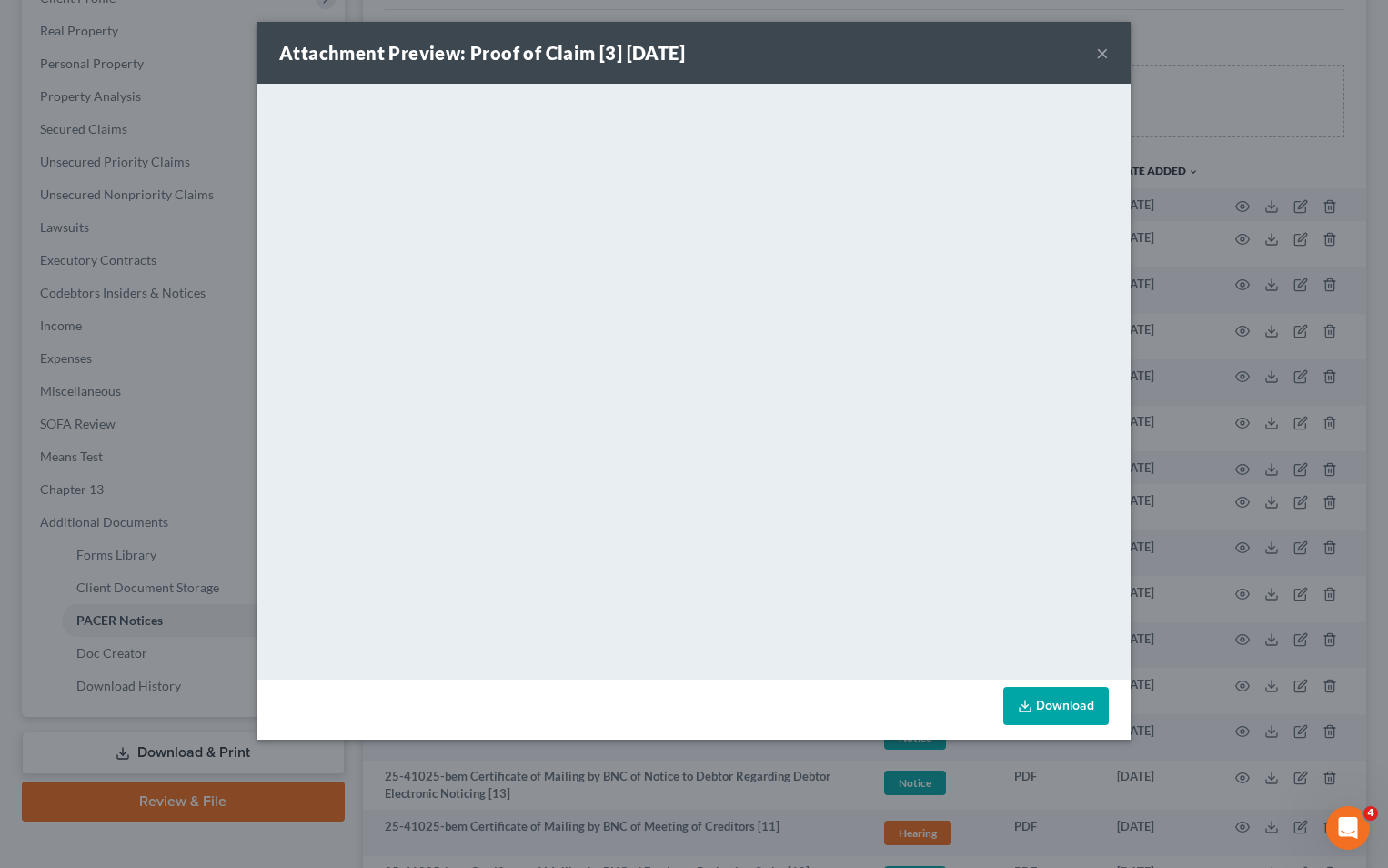
click at [1098, 55] on button "×" at bounding box center [1103, 53] width 13 height 22
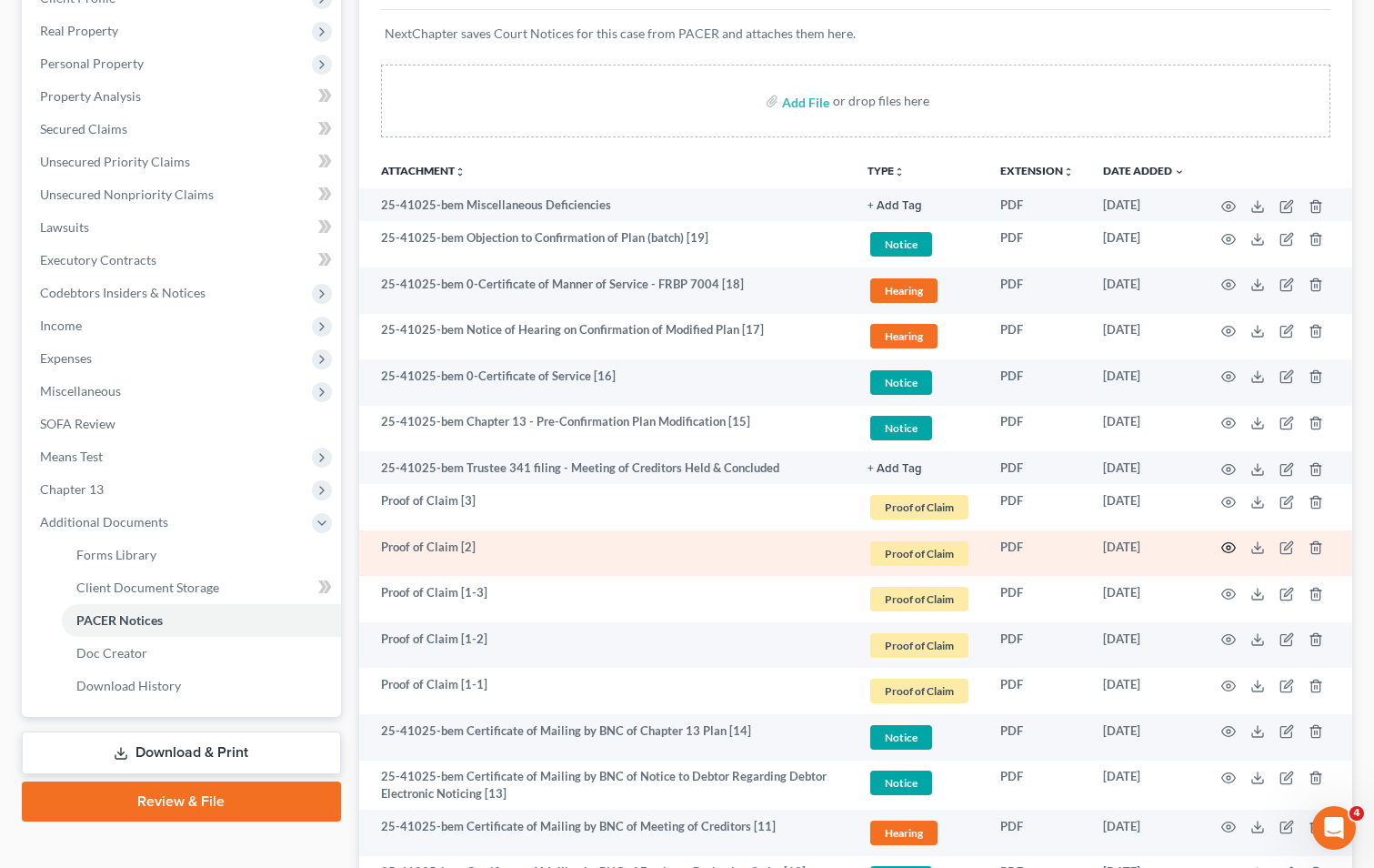
click at [1226, 552] on icon "button" at bounding box center [1229, 548] width 14 height 10
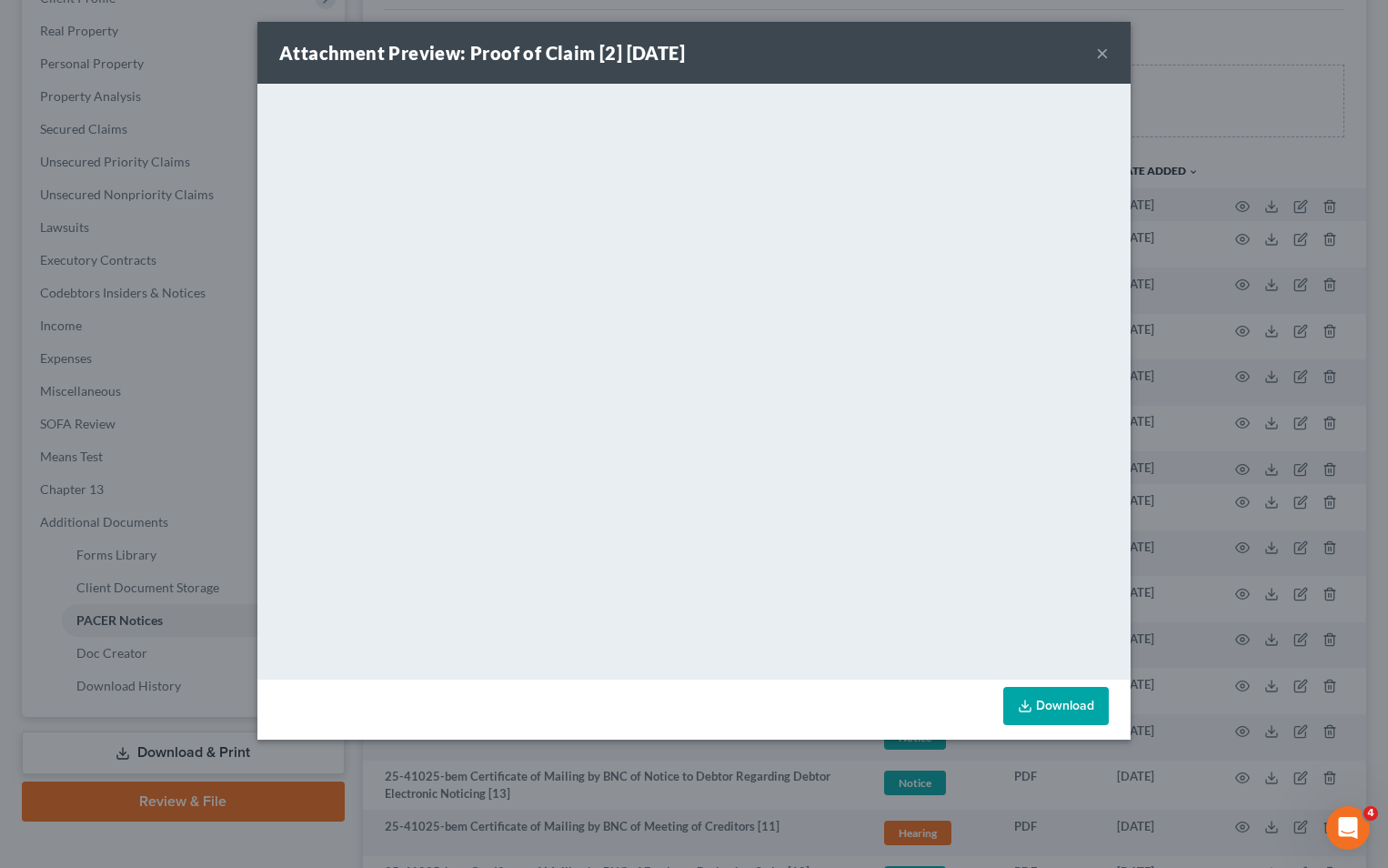
click at [1099, 50] on button "×" at bounding box center [1103, 53] width 13 height 22
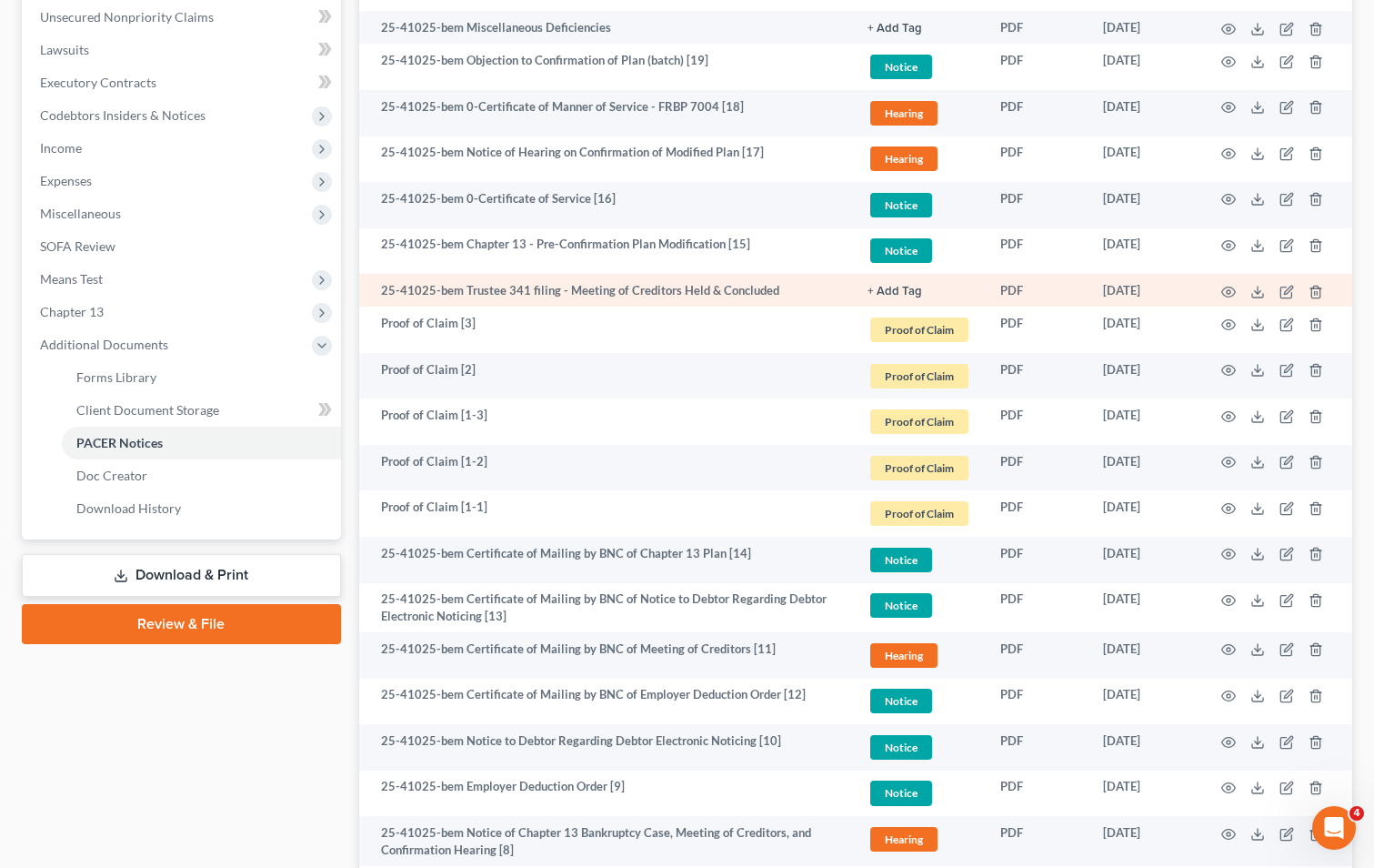
scroll to position [455, 0]
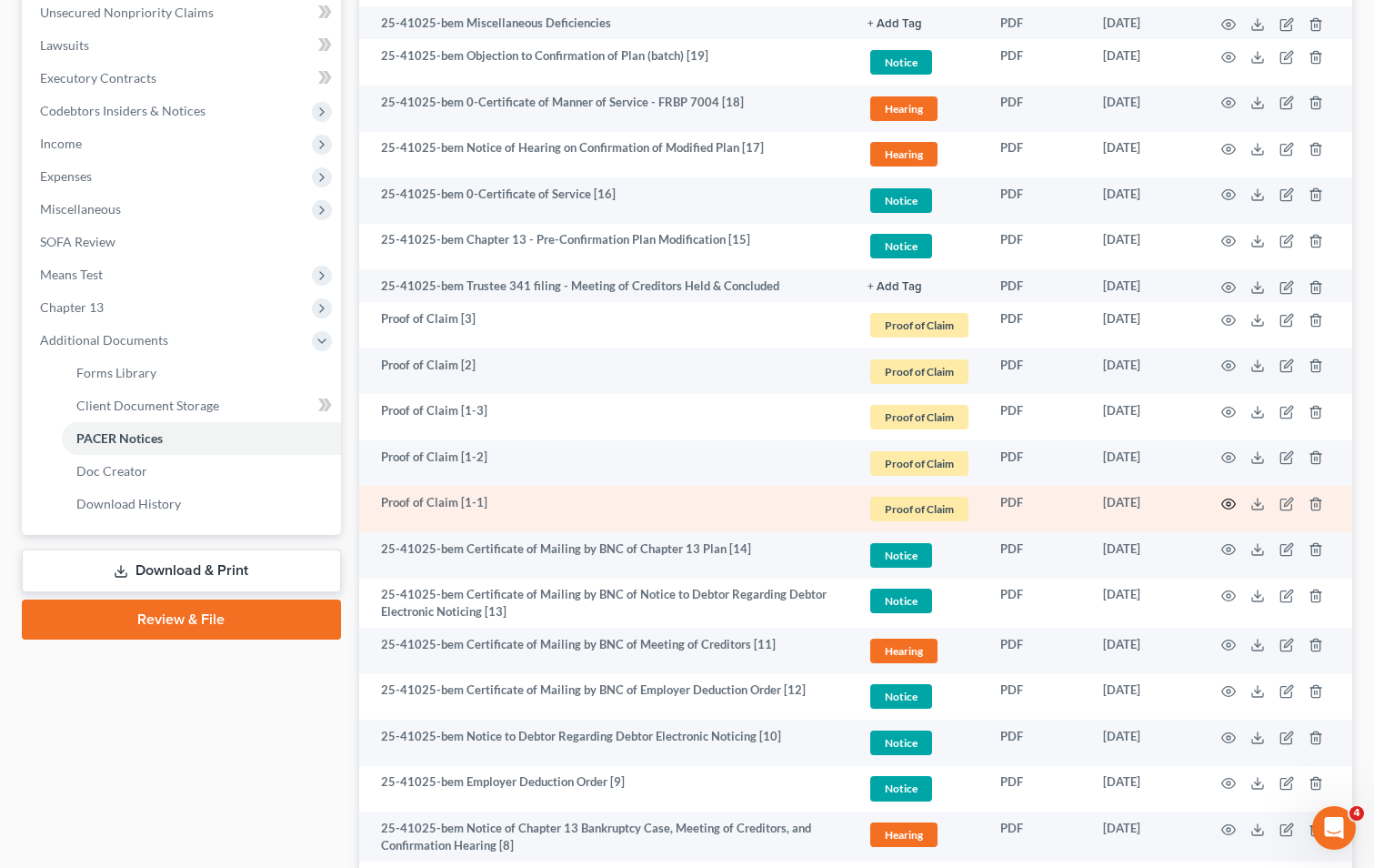
click at [1232, 501] on icon "button" at bounding box center [1229, 503] width 14 height 10
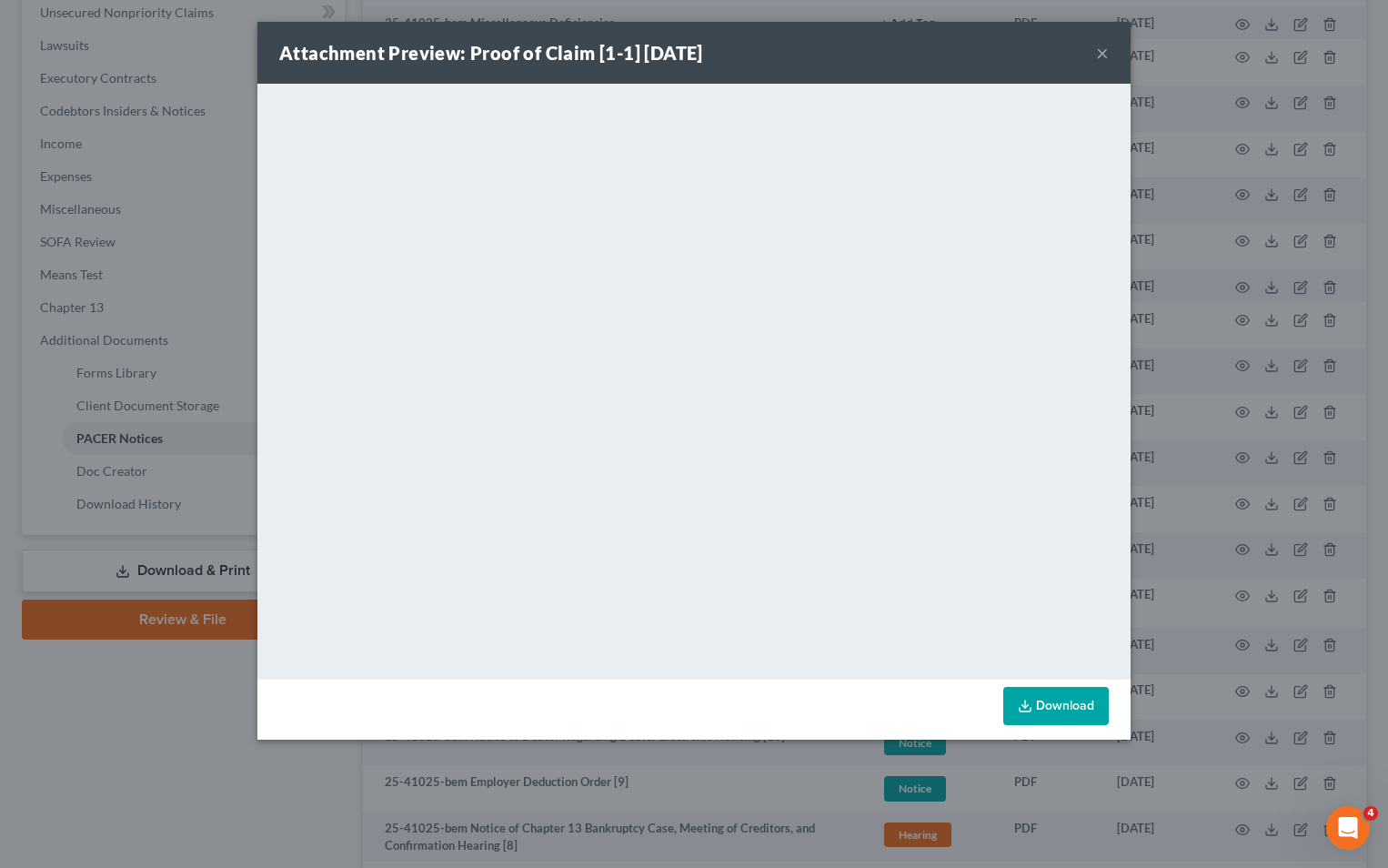
click at [1100, 57] on button "×" at bounding box center [1103, 53] width 13 height 22
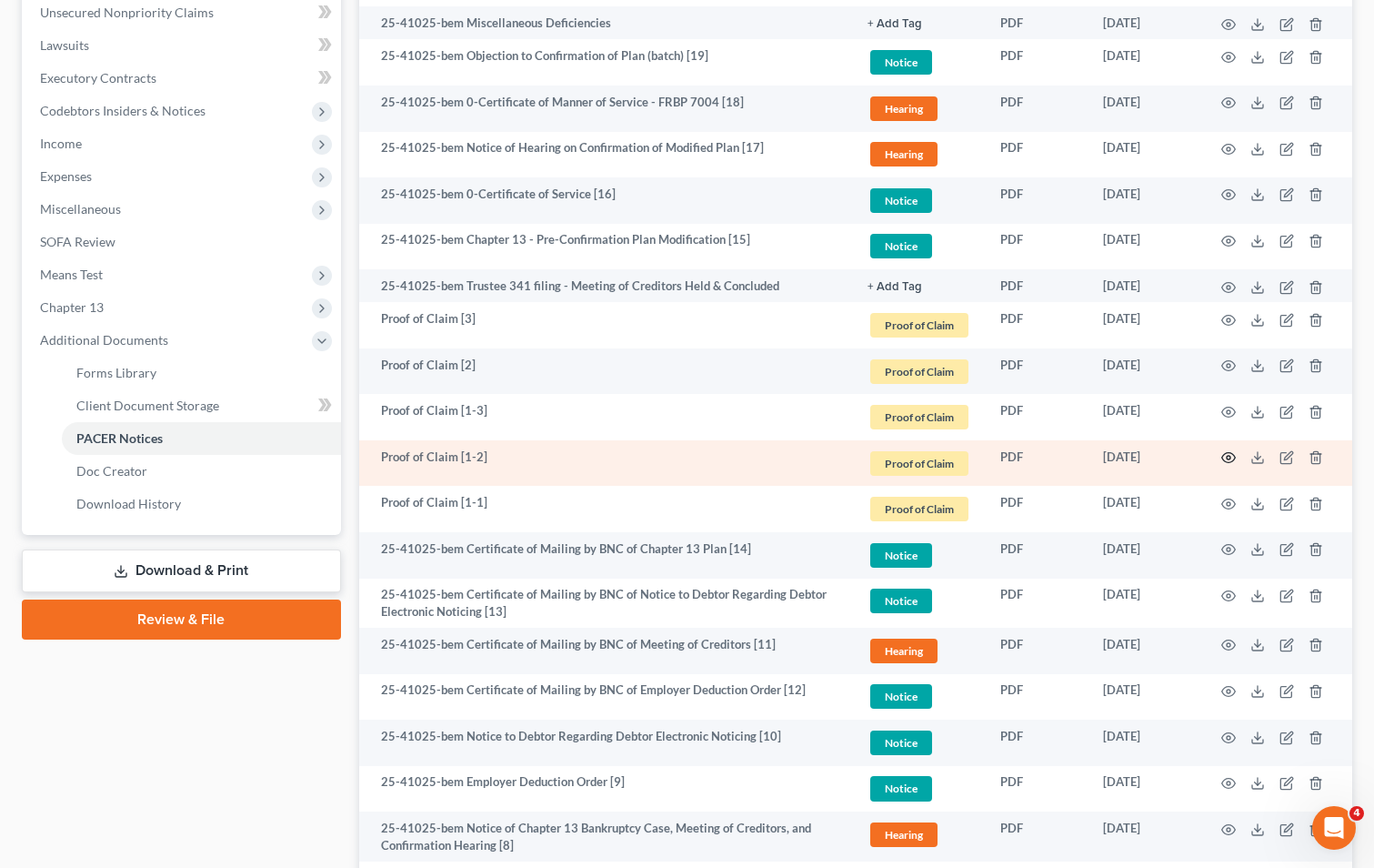
click at [1227, 461] on icon "button" at bounding box center [1229, 458] width 15 height 15
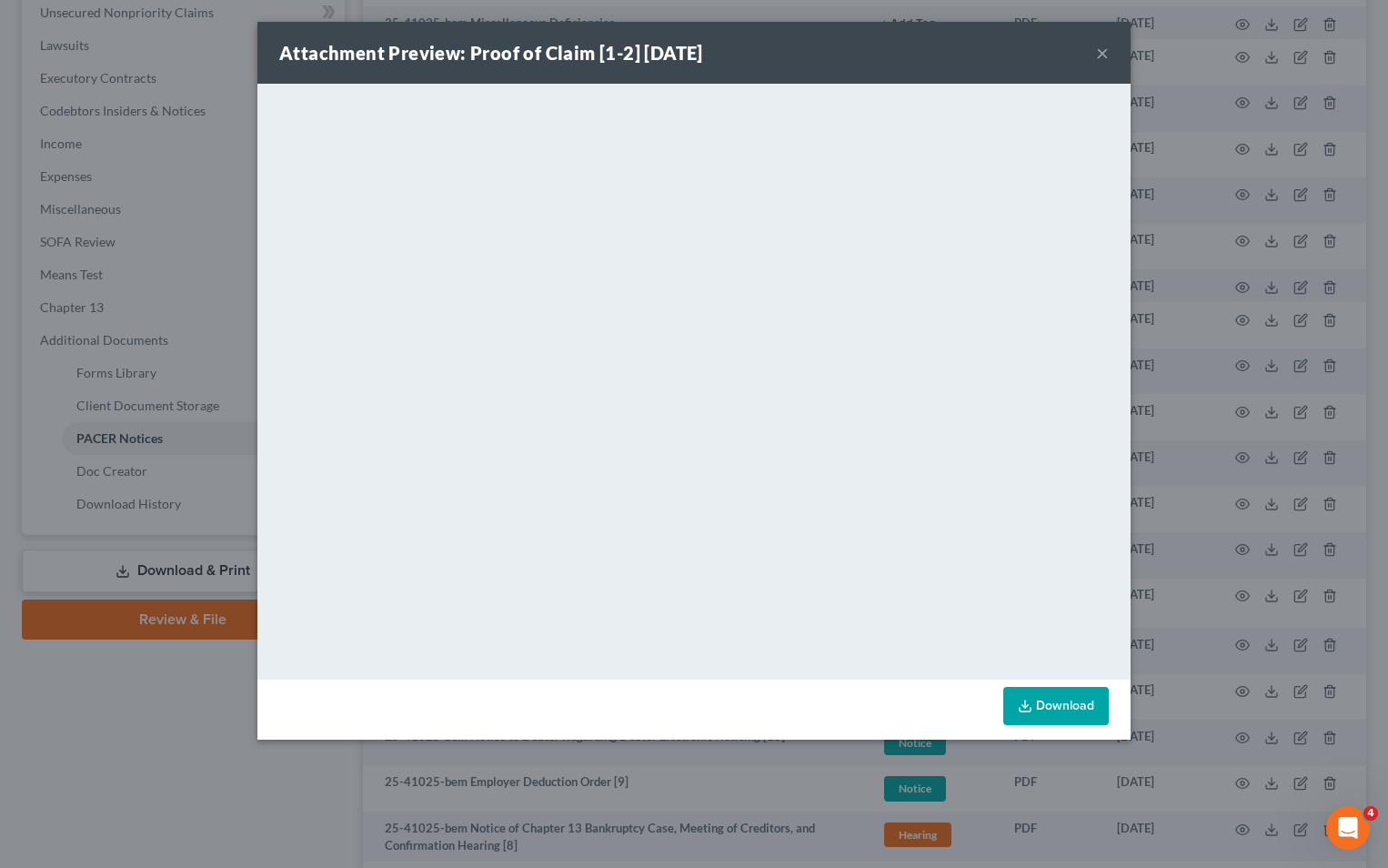
click at [1094, 51] on div "Attachment Preview: Proof of Claim [1-2] [DATE] ×" at bounding box center [694, 53] width 874 height 62
click at [1100, 49] on button "×" at bounding box center [1103, 53] width 13 height 22
